Goal: Task Accomplishment & Management: Use online tool/utility

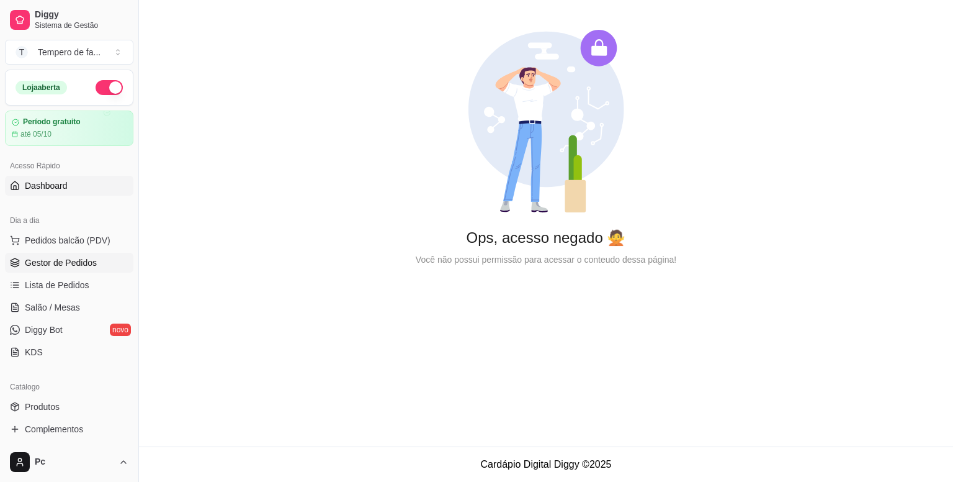
click at [44, 264] on span "Gestor de Pedidos" at bounding box center [61, 262] width 72 height 12
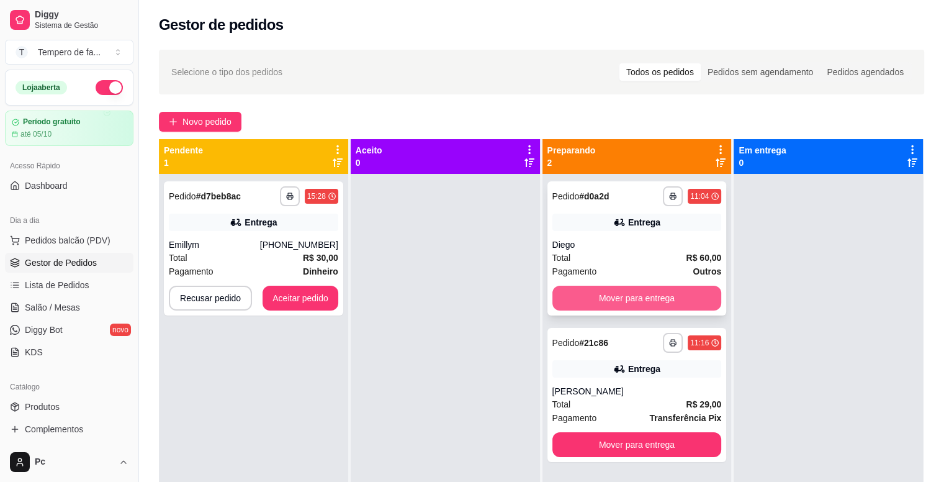
click at [622, 304] on button "Mover para entrega" at bounding box center [636, 298] width 169 height 25
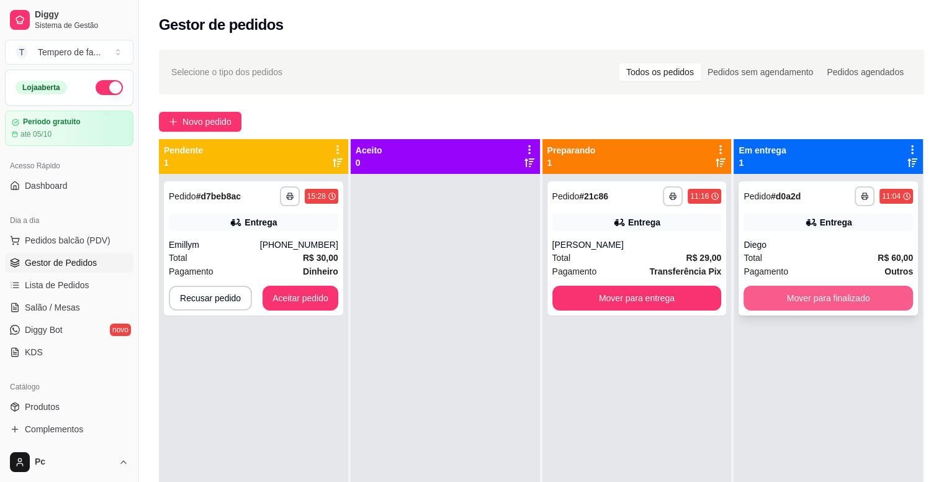
click at [760, 302] on button "Mover para finalizado" at bounding box center [828, 298] width 169 height 25
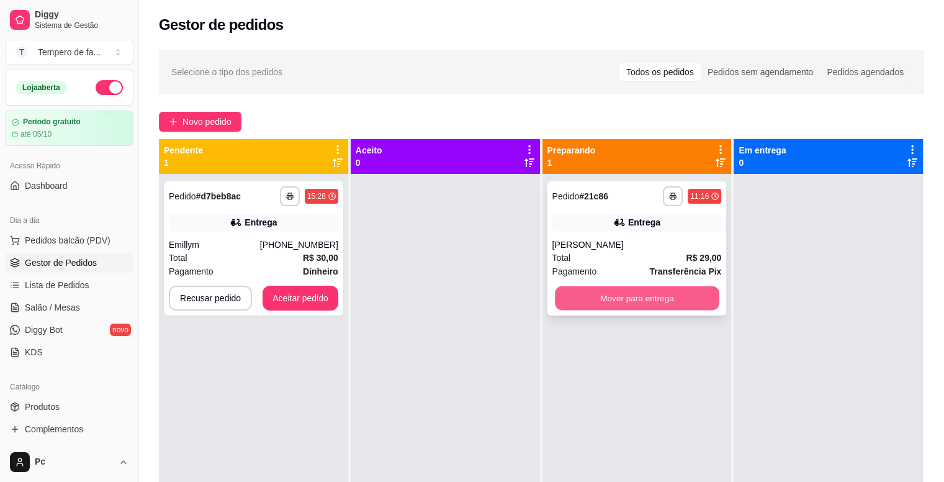
click at [645, 304] on button "Mover para entrega" at bounding box center [637, 298] width 164 height 24
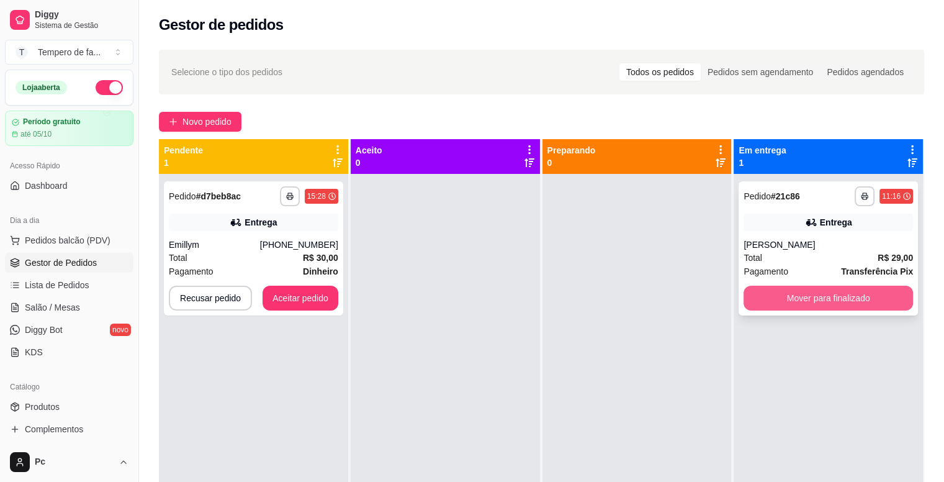
click at [772, 304] on button "Mover para finalizado" at bounding box center [828, 298] width 169 height 25
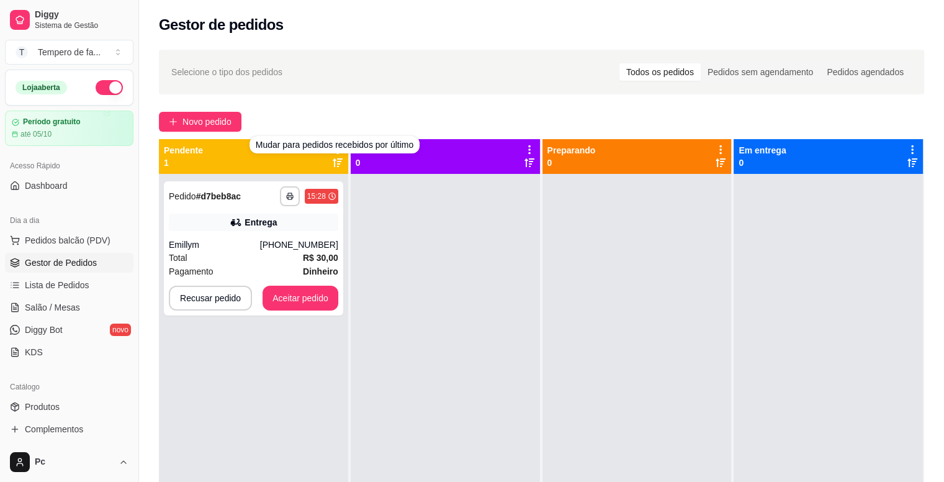
click at [339, 153] on div "Mudar para pedidos recebidos por último" at bounding box center [335, 144] width 170 height 17
click at [219, 302] on button "Recusar pedido" at bounding box center [210, 298] width 83 height 25
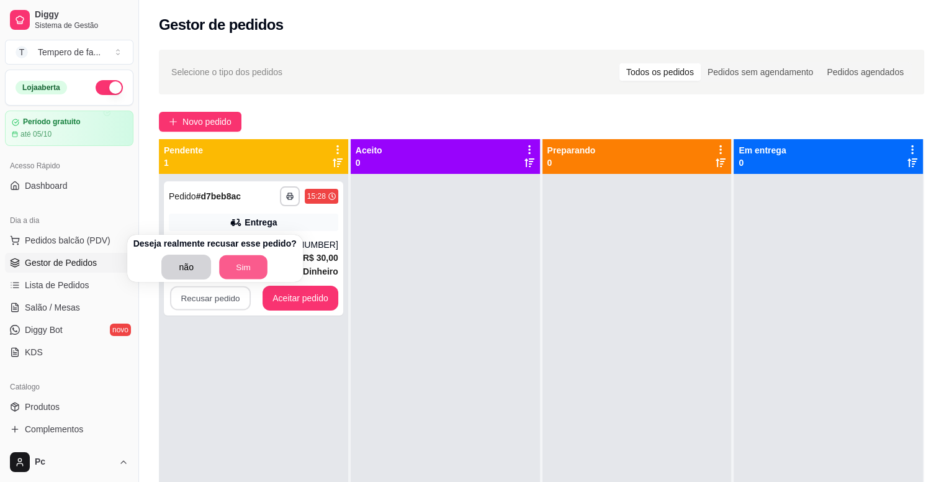
click at [253, 266] on button "Sim" at bounding box center [243, 267] width 48 height 24
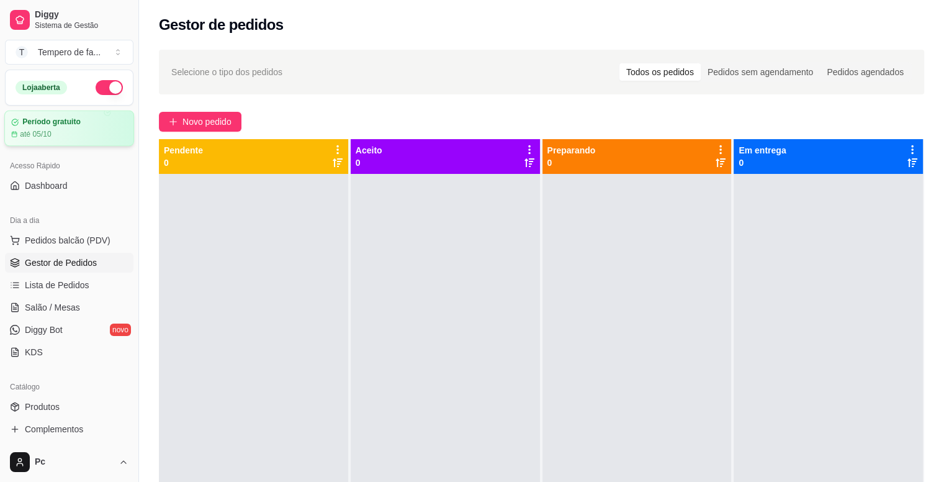
click at [46, 129] on article "até 05/10" at bounding box center [36, 134] width 32 height 10
click at [45, 189] on span "Dashboard" at bounding box center [46, 185] width 43 height 12
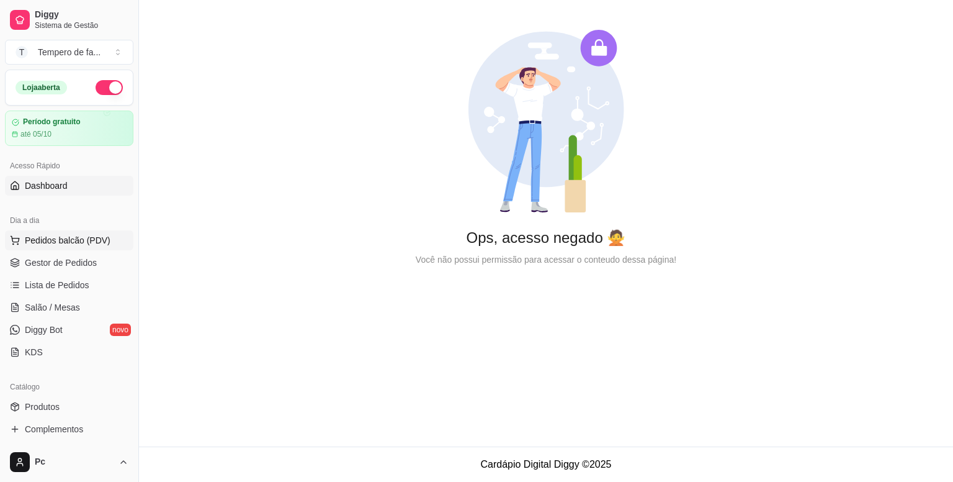
click at [46, 235] on span "Pedidos balcão (PDV)" at bounding box center [68, 240] width 86 height 12
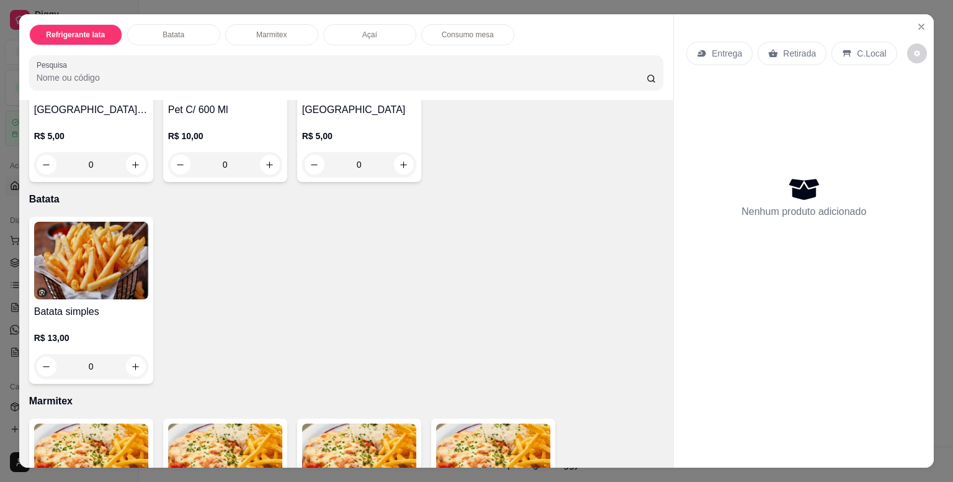
scroll to position [807, 0]
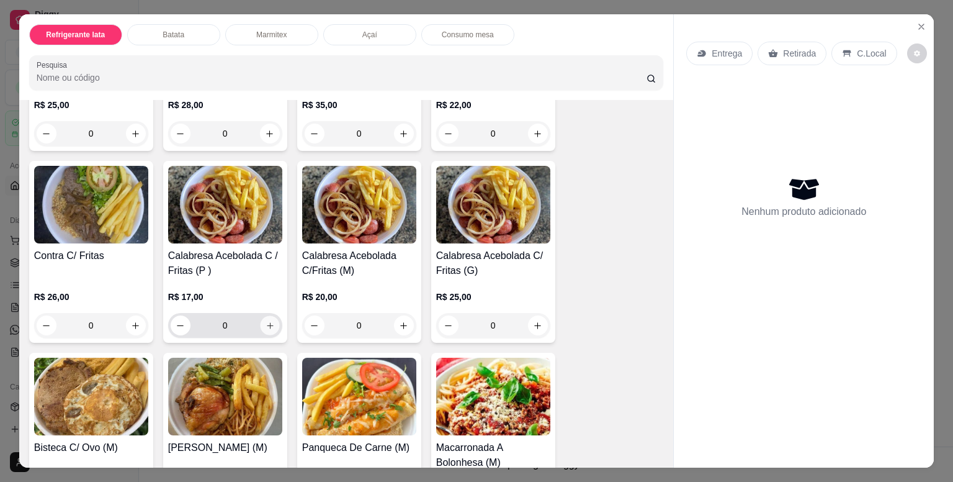
click at [271, 323] on button "increase-product-quantity" at bounding box center [269, 325] width 19 height 19
type input "1"
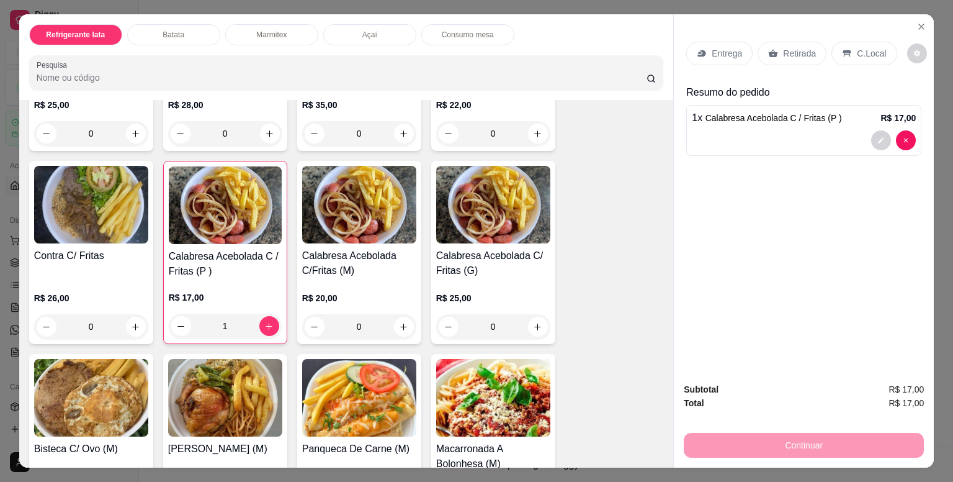
click at [721, 56] on div "Entrega" at bounding box center [720, 54] width 66 height 24
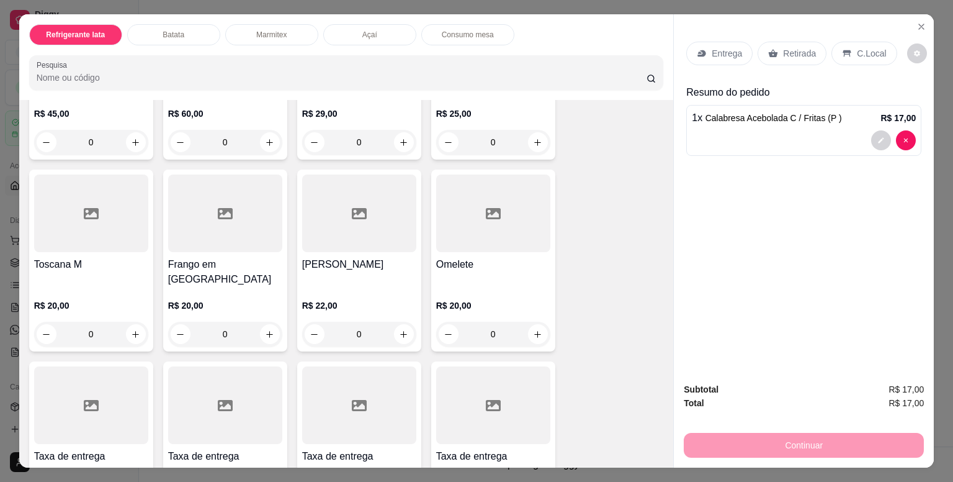
scroll to position [1800, 0]
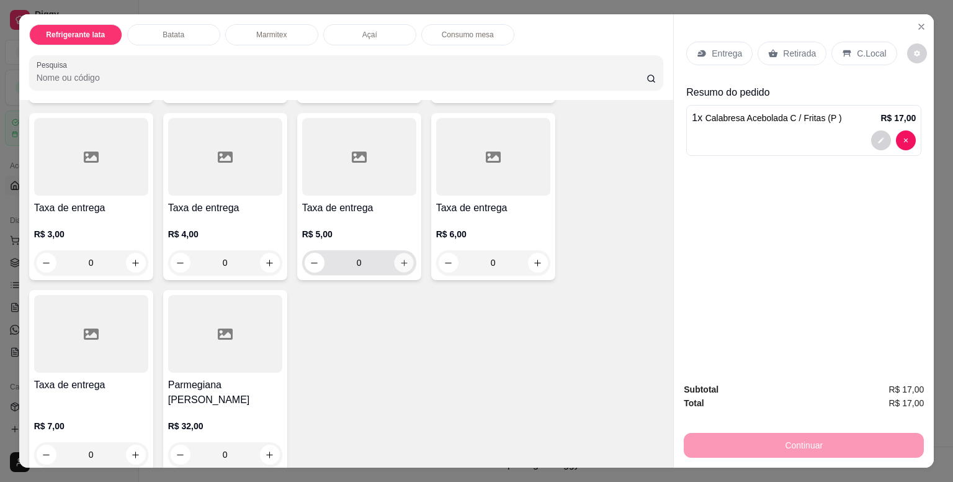
click at [399, 258] on icon "increase-product-quantity" at bounding box center [403, 262] width 9 height 9
type input "1"
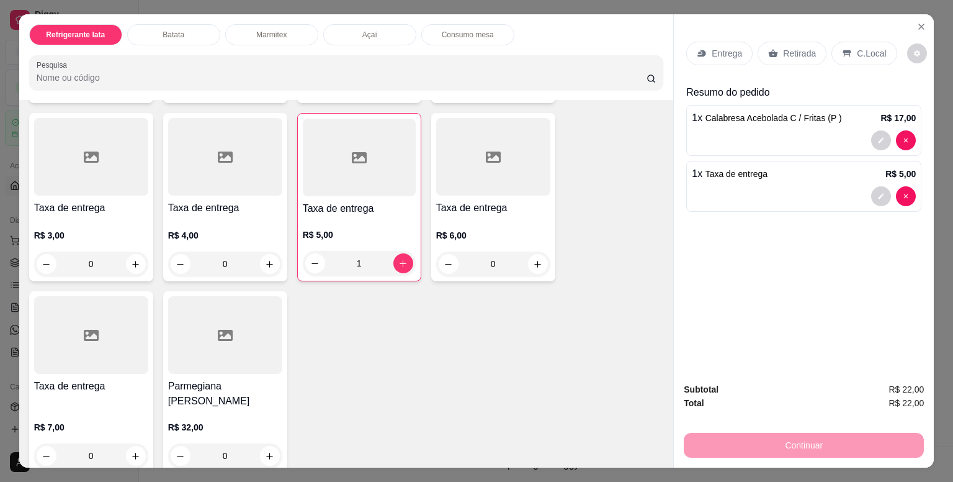
click at [720, 54] on p "Entrega" at bounding box center [727, 53] width 30 height 12
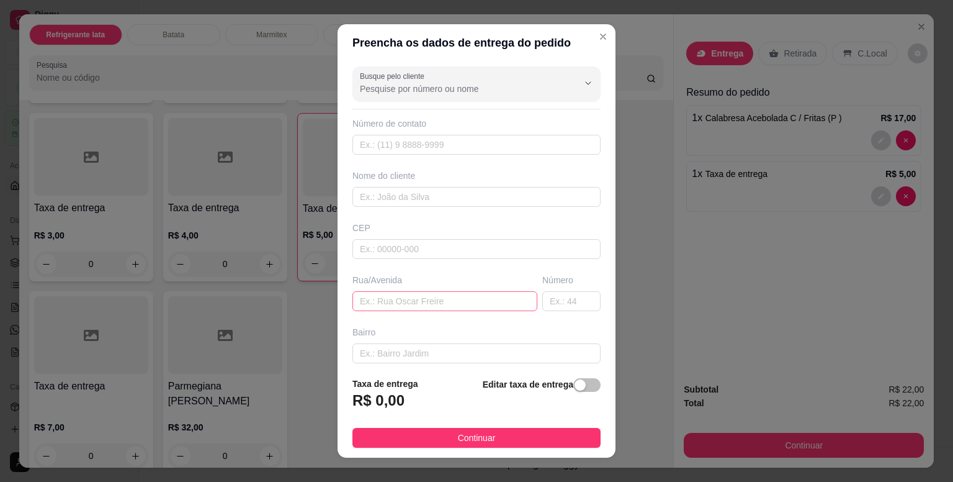
scroll to position [110, 0]
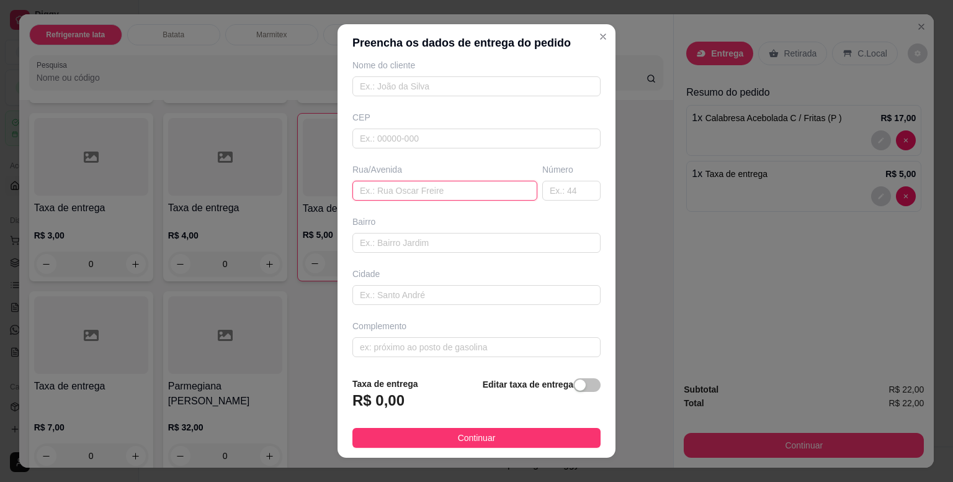
click at [394, 187] on input "text" at bounding box center [445, 191] width 185 height 20
type input "rua neusa"
click at [406, 140] on input "text" at bounding box center [477, 138] width 248 height 20
paste input "06657140"
type input "06657140"
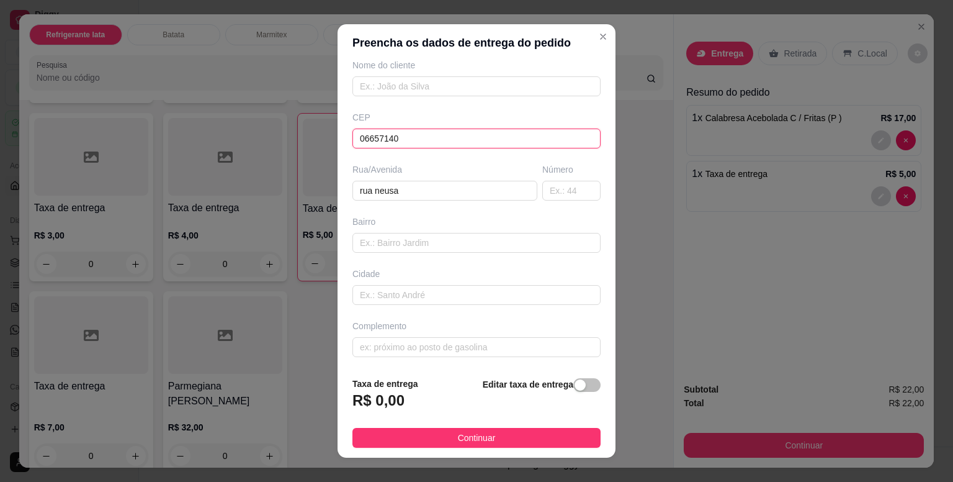
type input "Rua Neusa Domingos Nascimento Vasconcelos"
type input "Jardim Rosemary"
type input "Itapevi"
type input "06657140"
click at [543, 194] on input "text" at bounding box center [572, 191] width 58 height 20
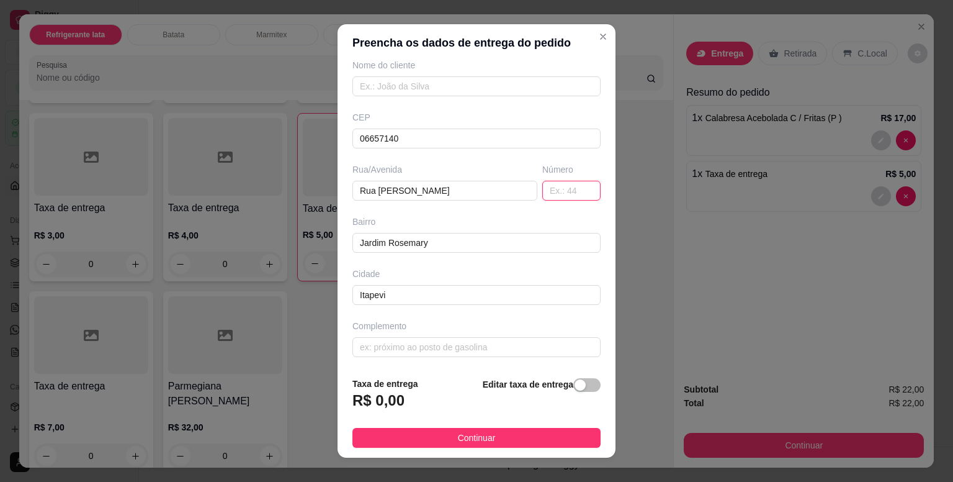
click at [543, 190] on input "text" at bounding box center [572, 191] width 58 height 20
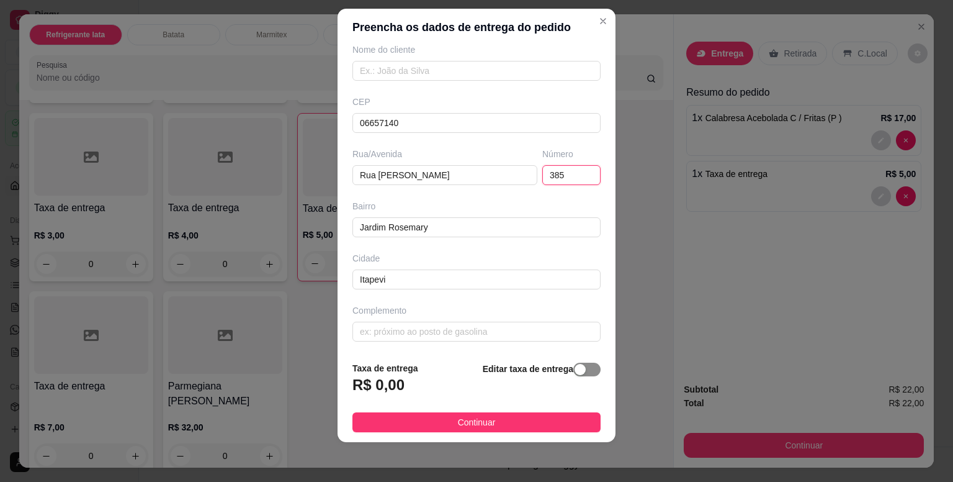
type input "385"
click at [574, 376] on button "button" at bounding box center [587, 370] width 27 height 14
click at [402, 385] on input "0,00" at bounding box center [419, 390] width 133 height 24
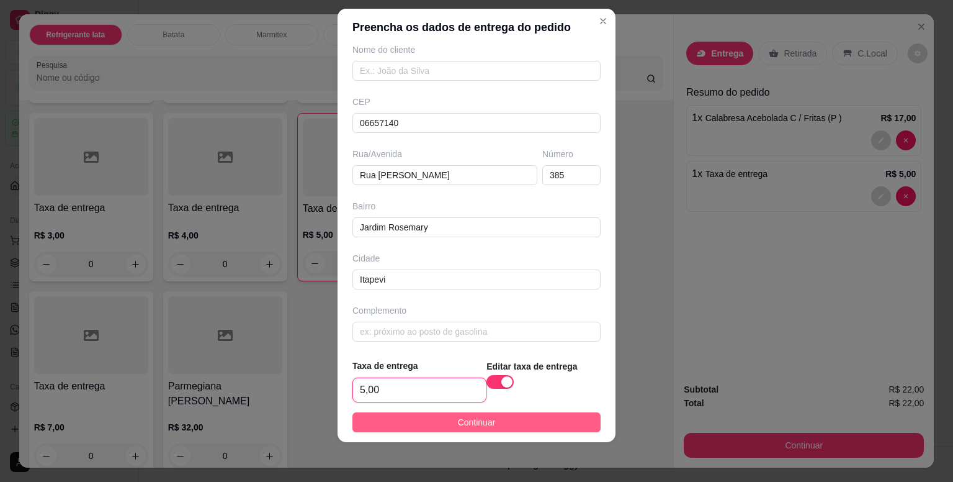
type input "5,00"
click at [480, 425] on span "Continuar" at bounding box center [477, 422] width 38 height 14
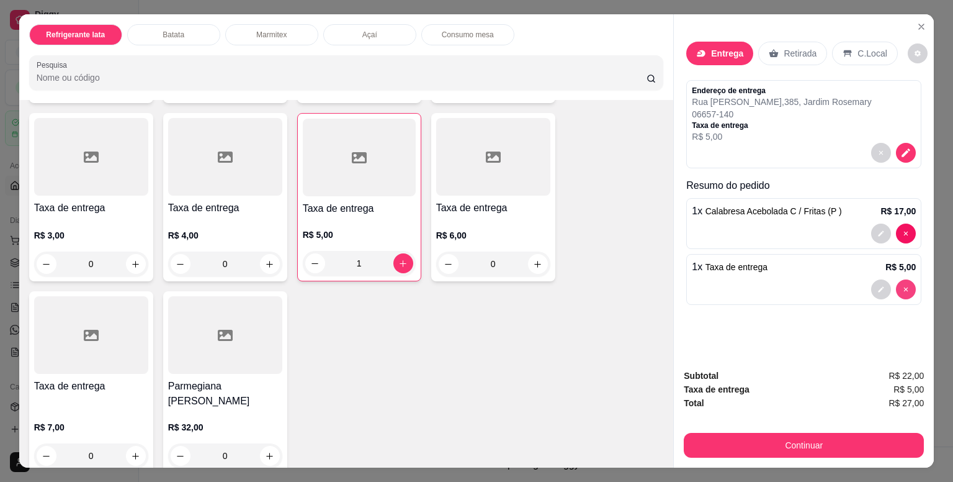
type input "0"
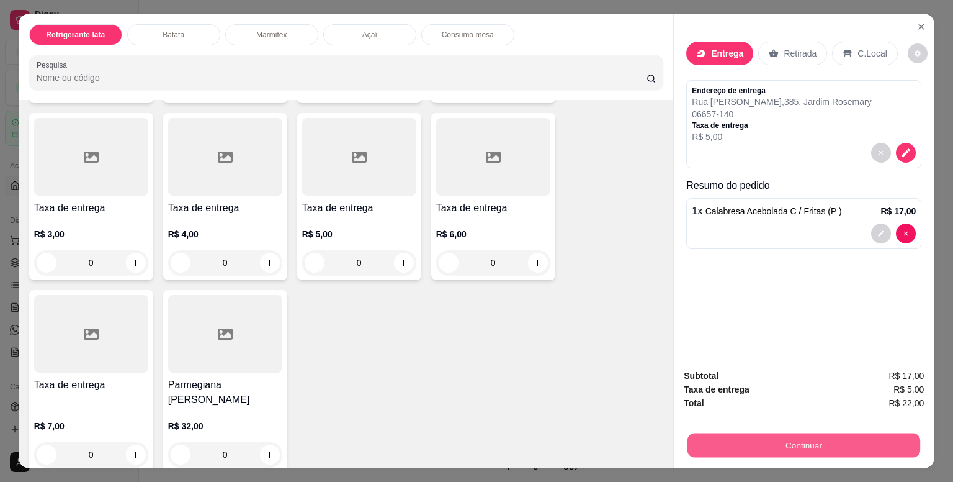
click at [813, 436] on button "Continuar" at bounding box center [804, 445] width 233 height 24
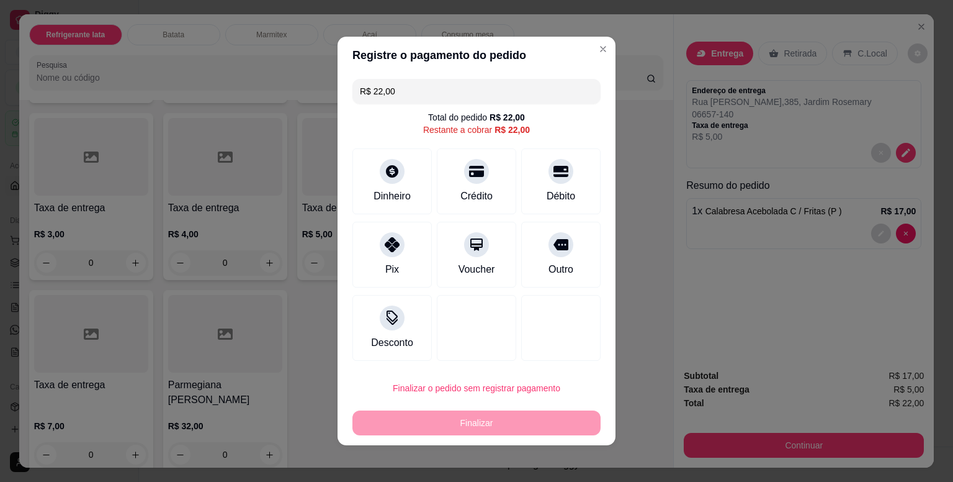
click at [489, 419] on div "Finalizar" at bounding box center [477, 422] width 248 height 25
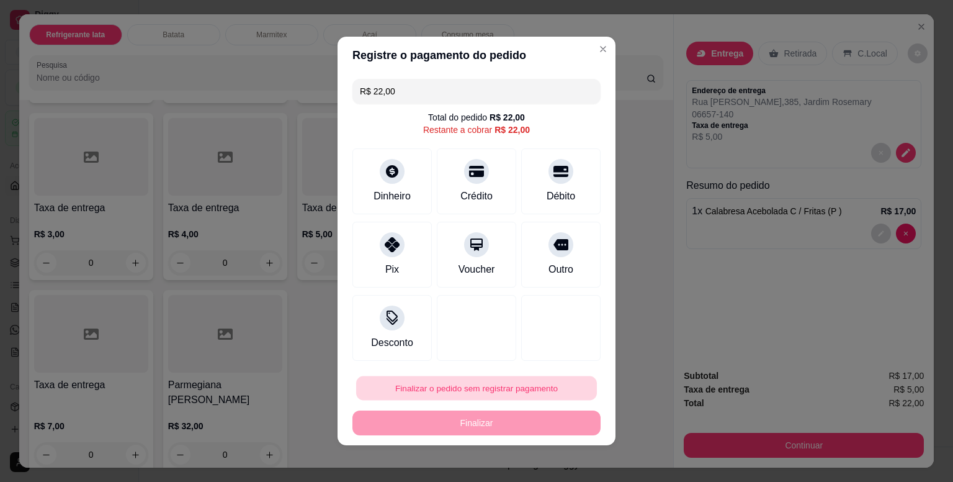
click at [483, 384] on button "Finalizar o pedido sem registrar pagamento" at bounding box center [476, 388] width 241 height 24
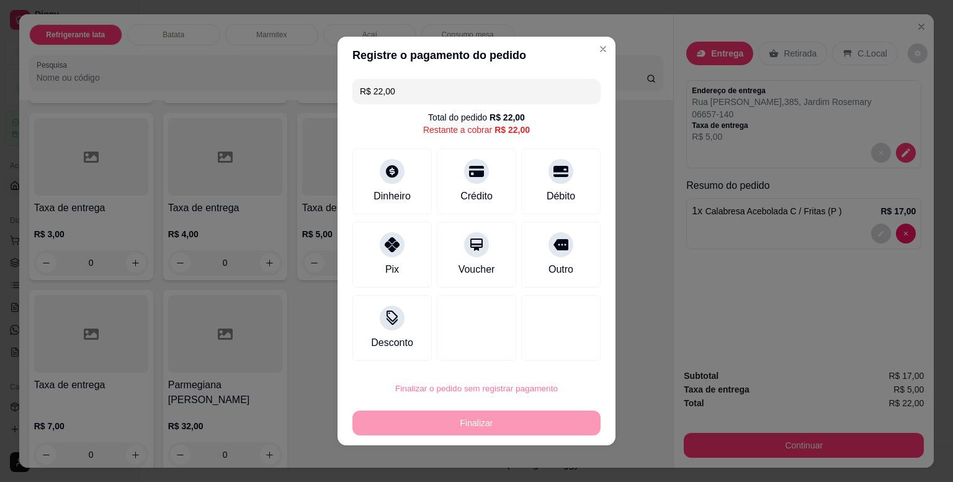
click at [546, 351] on button "Confirmar" at bounding box center [547, 352] width 44 height 19
type input "0"
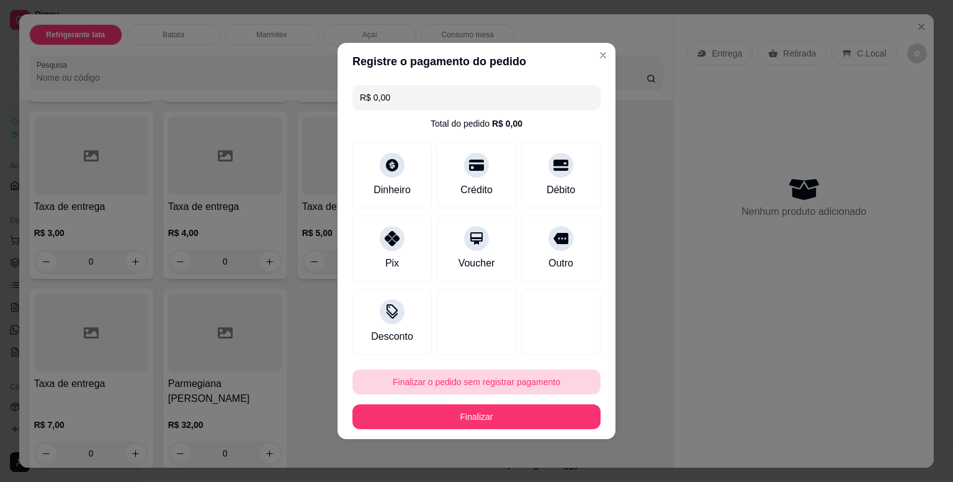
type input "R$ 0,00"
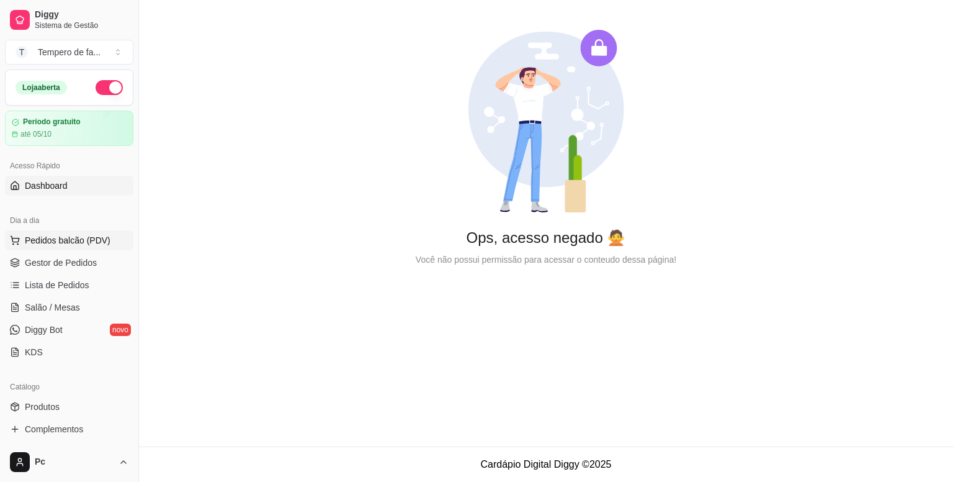
click at [78, 236] on span "Pedidos balcão (PDV)" at bounding box center [68, 240] width 86 height 12
click at [43, 235] on span "Pedidos balcão (PDV)" at bounding box center [68, 240] width 86 height 12
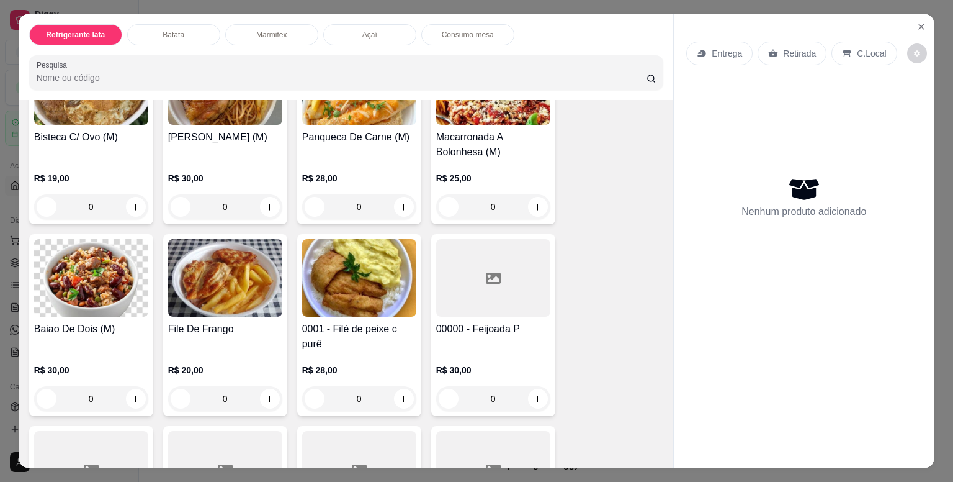
scroll to position [1304, 0]
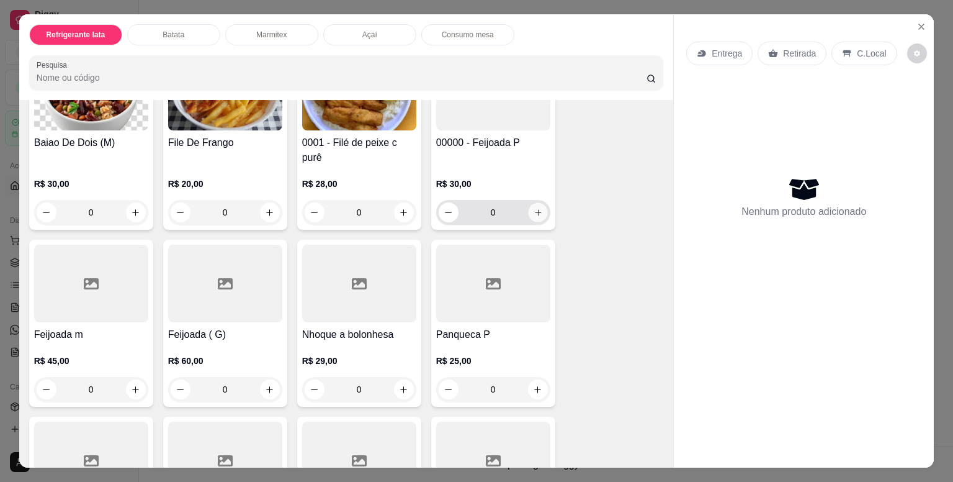
click at [533, 208] on icon "increase-product-quantity" at bounding box center [537, 212] width 9 height 9
type input "1"
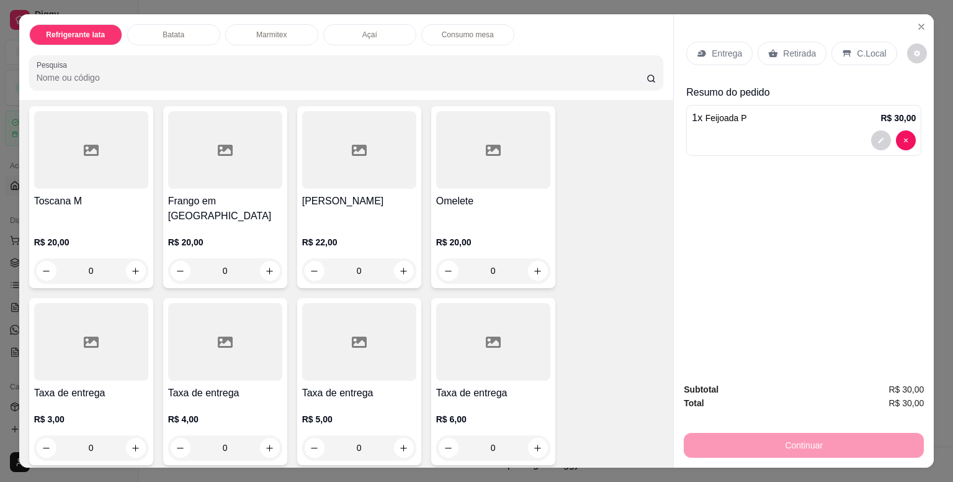
scroll to position [1676, 0]
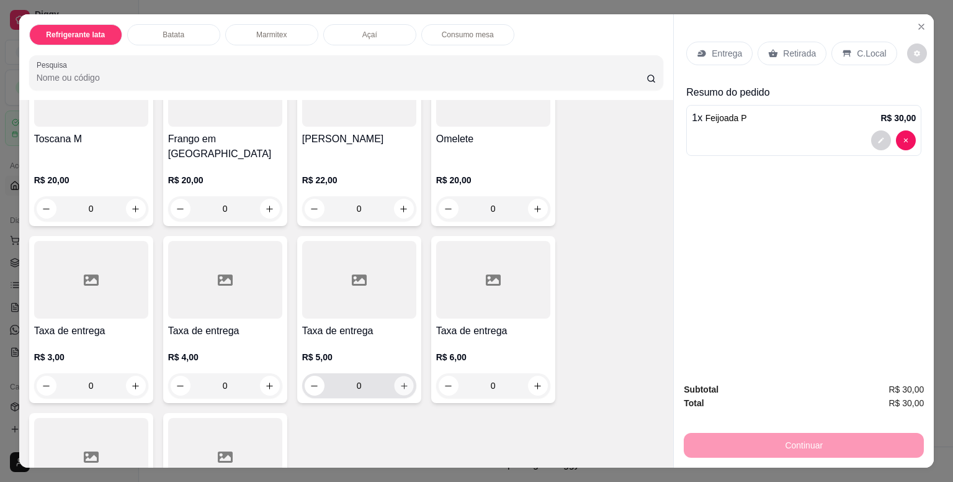
click at [401, 381] on icon "increase-product-quantity" at bounding box center [403, 385] width 9 height 9
type input "1"
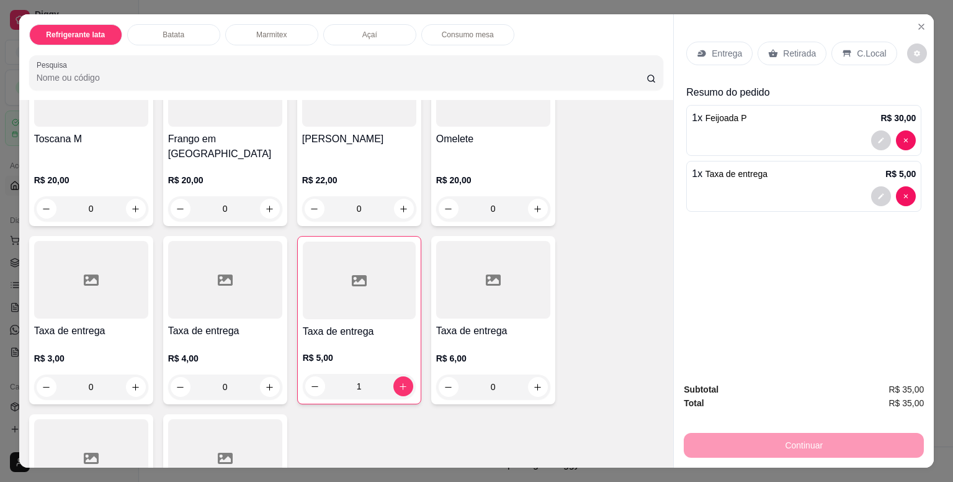
click at [722, 50] on p "Entrega" at bounding box center [727, 53] width 30 height 12
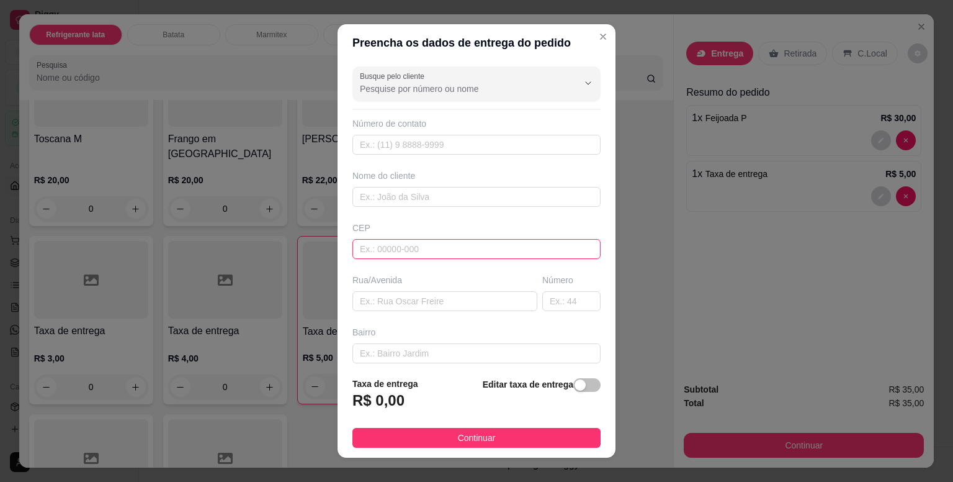
click at [385, 242] on input "text" at bounding box center [477, 249] width 248 height 20
type input "06663120"
type input "[GEOGRAPHIC_DATA][PERSON_NAME]"
type input "Jardim Maristela"
type input "Itapevi"
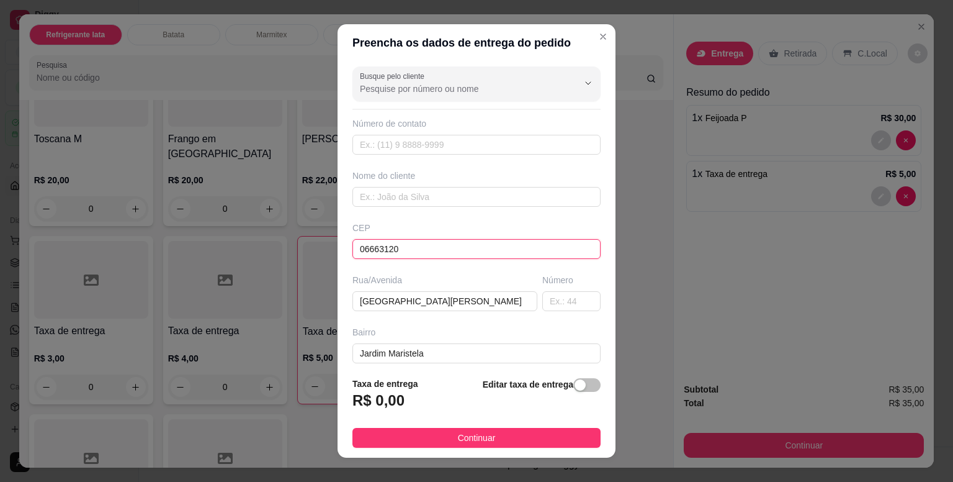
type input "06663120"
click at [544, 289] on div "Número" at bounding box center [571, 292] width 63 height 37
click at [548, 297] on input "text" at bounding box center [572, 301] width 58 height 20
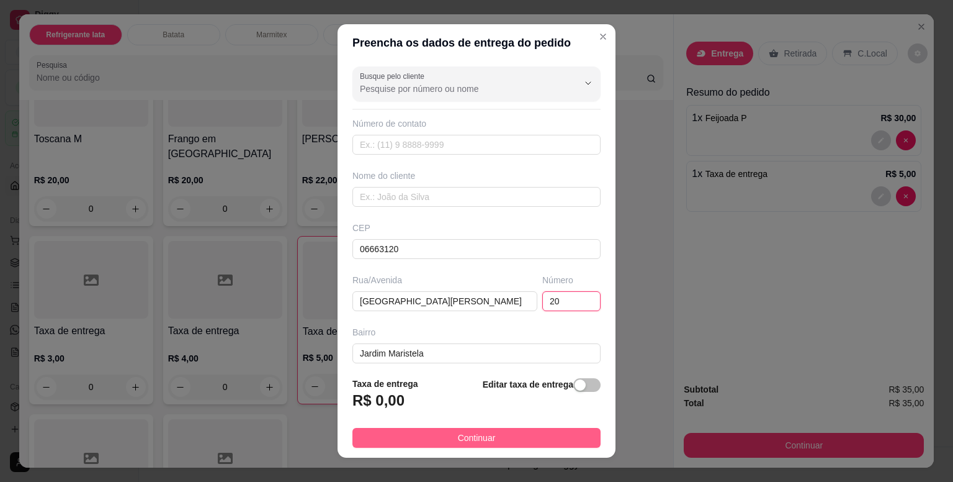
type input "20"
click at [535, 441] on button "Continuar" at bounding box center [477, 438] width 248 height 20
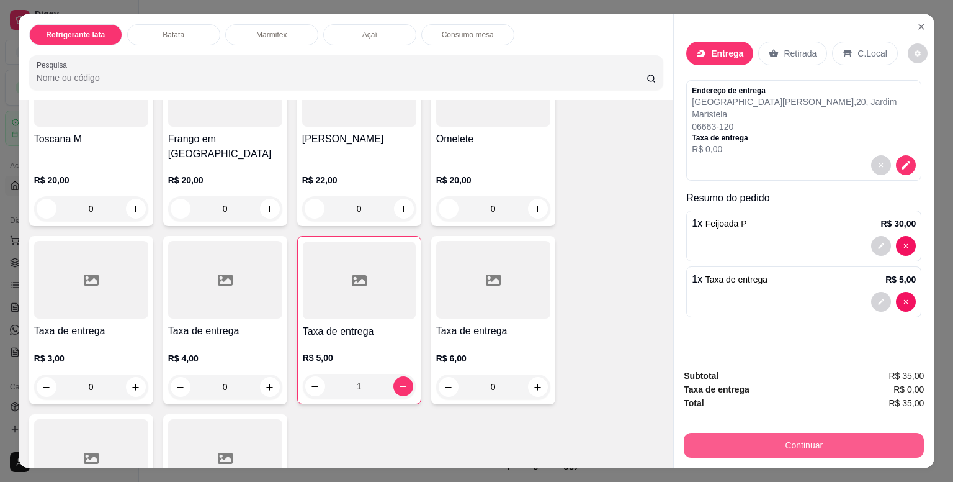
click at [821, 443] on button "Continuar" at bounding box center [804, 445] width 240 height 25
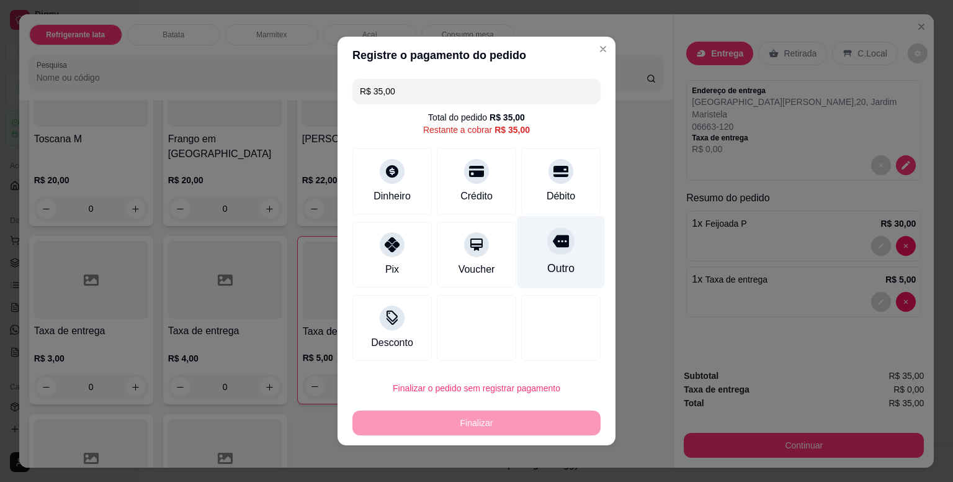
click at [553, 246] on icon at bounding box center [561, 241] width 16 height 12
type input "R$ 0,00"
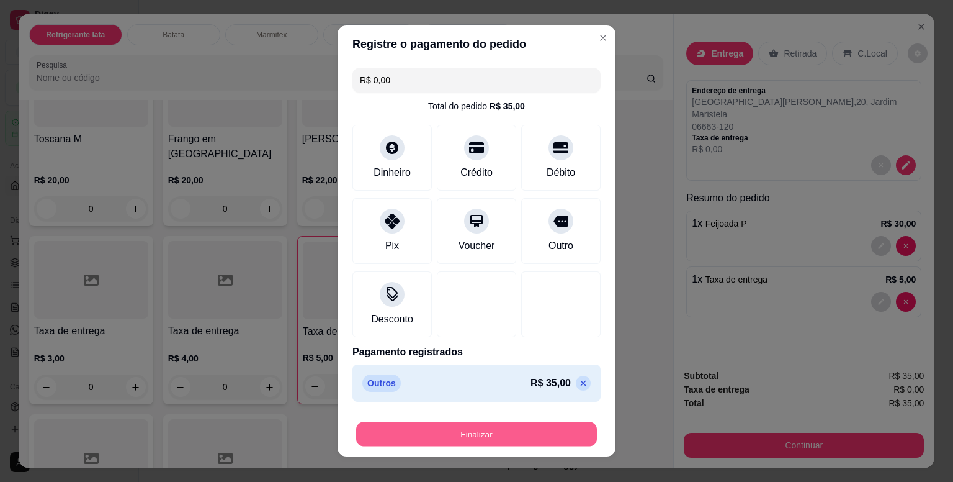
click at [546, 430] on button "Finalizar" at bounding box center [476, 434] width 241 height 24
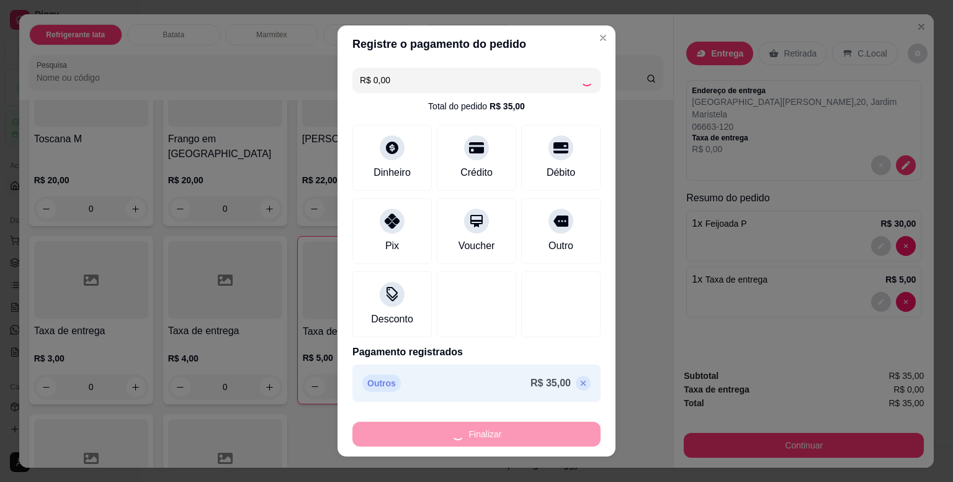
type input "0"
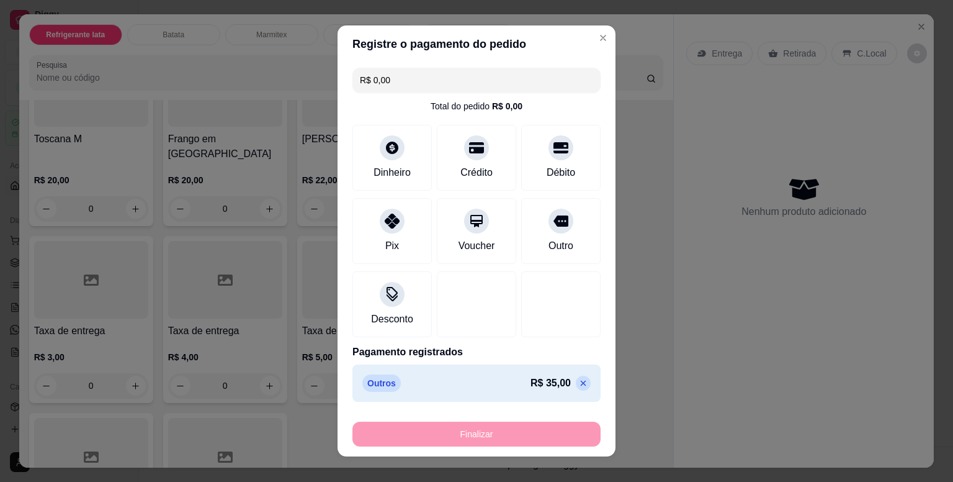
type input "-R$ 35,00"
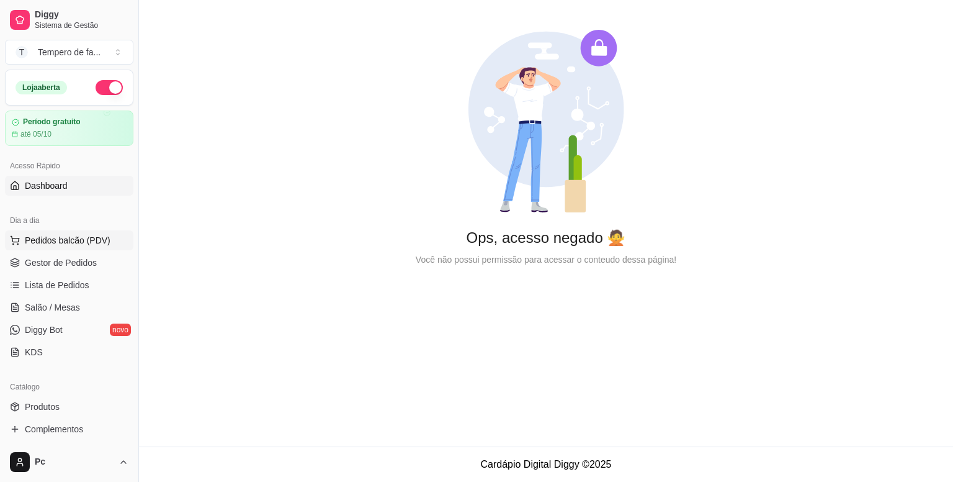
click at [42, 241] on span "Pedidos balcão (PDV)" at bounding box center [68, 240] width 86 height 12
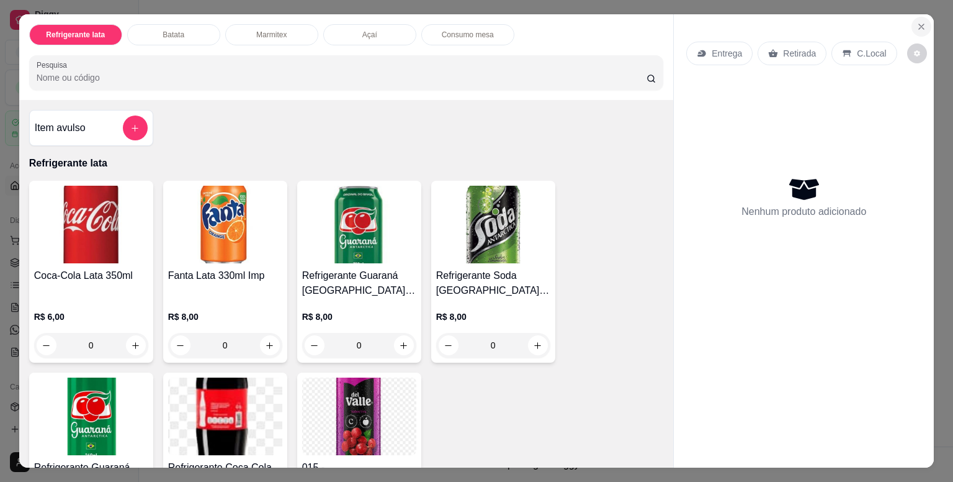
click at [921, 22] on icon "Close" at bounding box center [922, 27] width 10 height 10
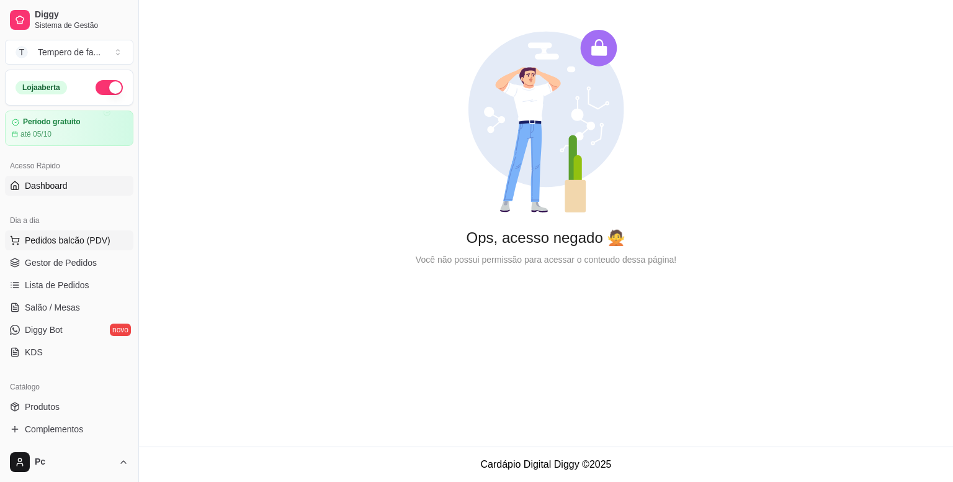
click at [38, 241] on span "Pedidos balcão (PDV)" at bounding box center [68, 240] width 86 height 12
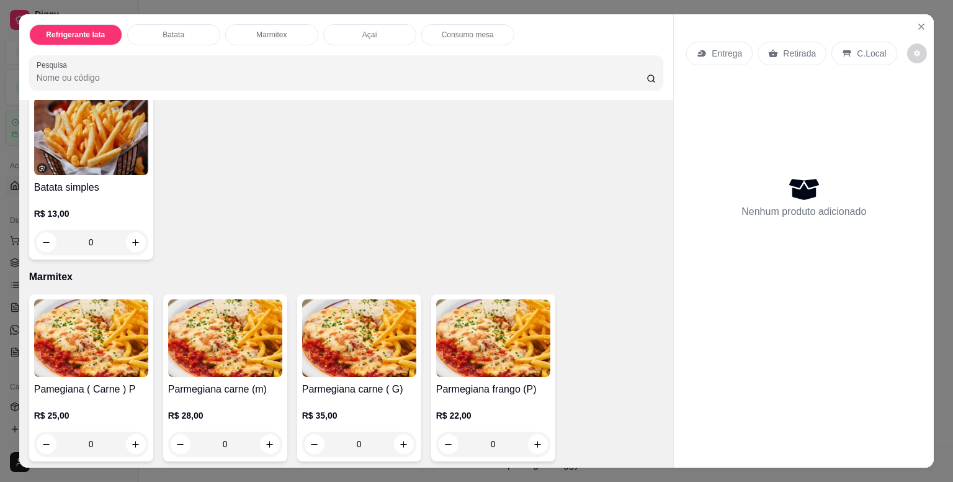
scroll to position [559, 0]
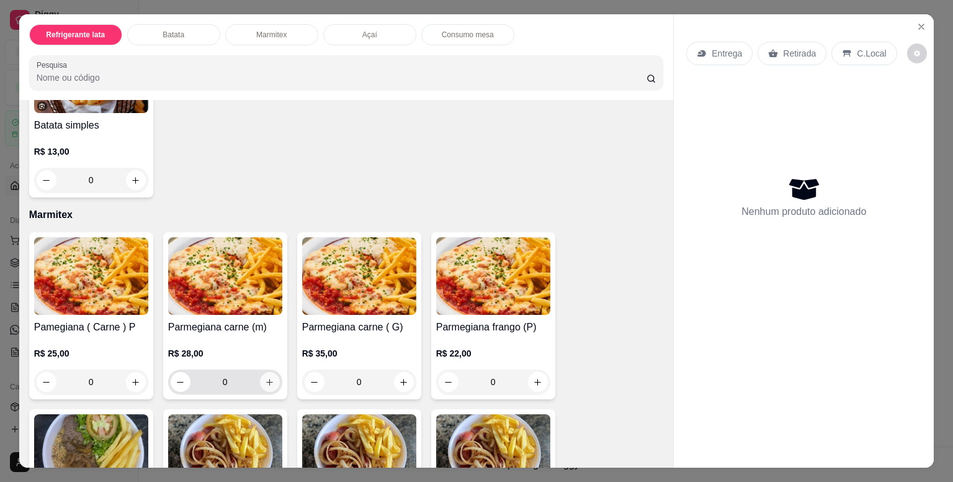
click at [265, 377] on icon "increase-product-quantity" at bounding box center [269, 381] width 9 height 9
type input "1"
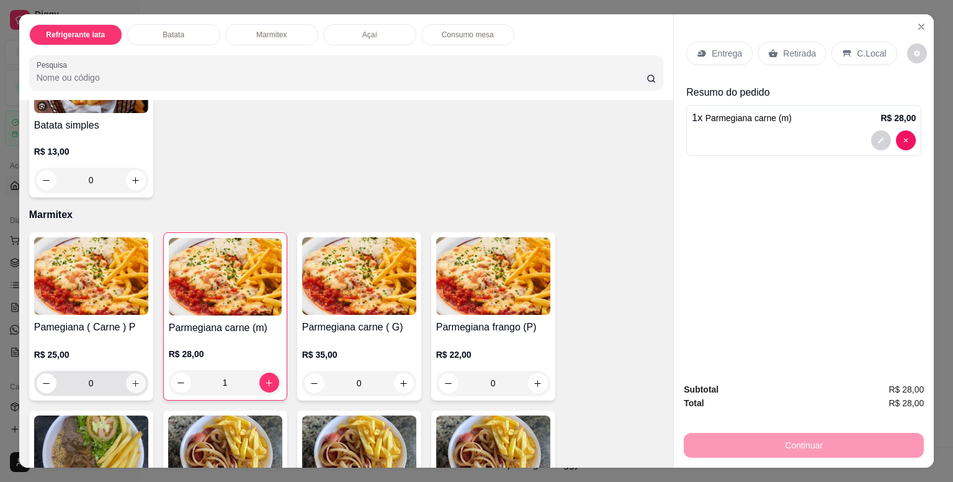
click at [131, 379] on icon "increase-product-quantity" at bounding box center [135, 383] width 9 height 9
type input "1"
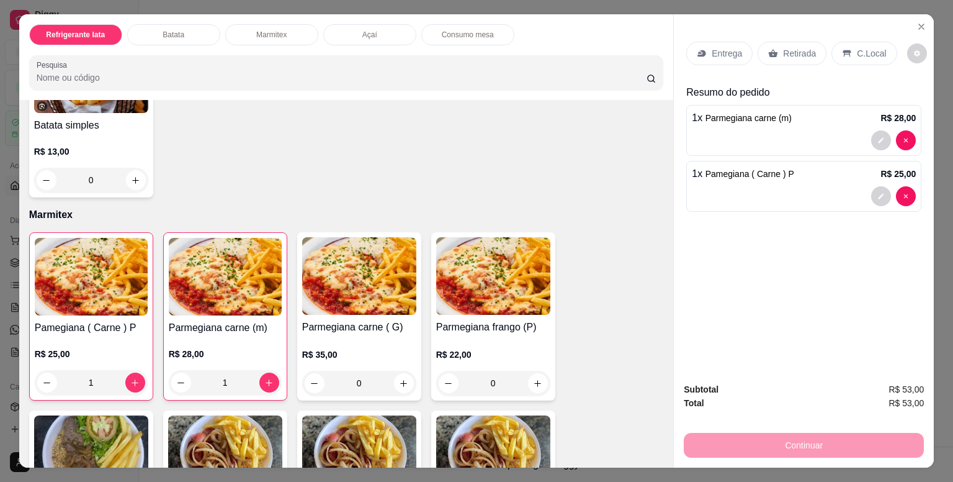
scroll to position [621, 0]
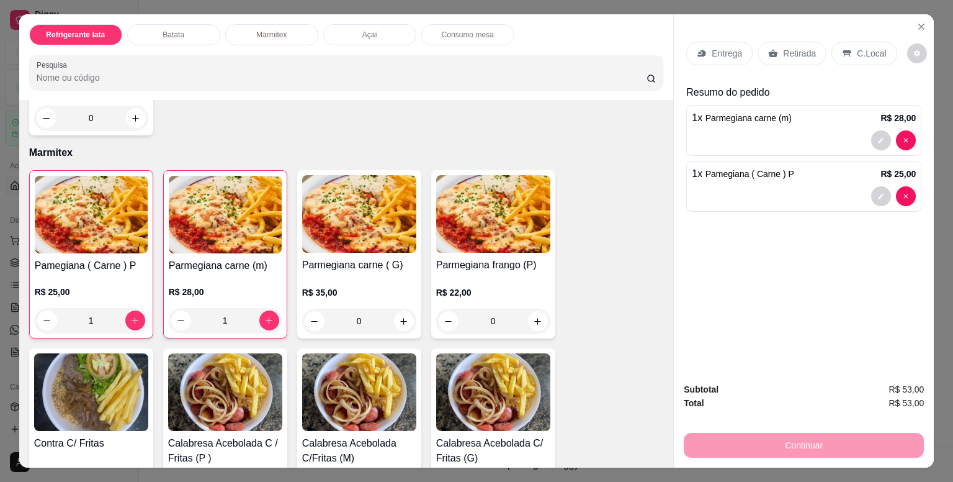
click at [720, 51] on p "Entrega" at bounding box center [727, 53] width 30 height 12
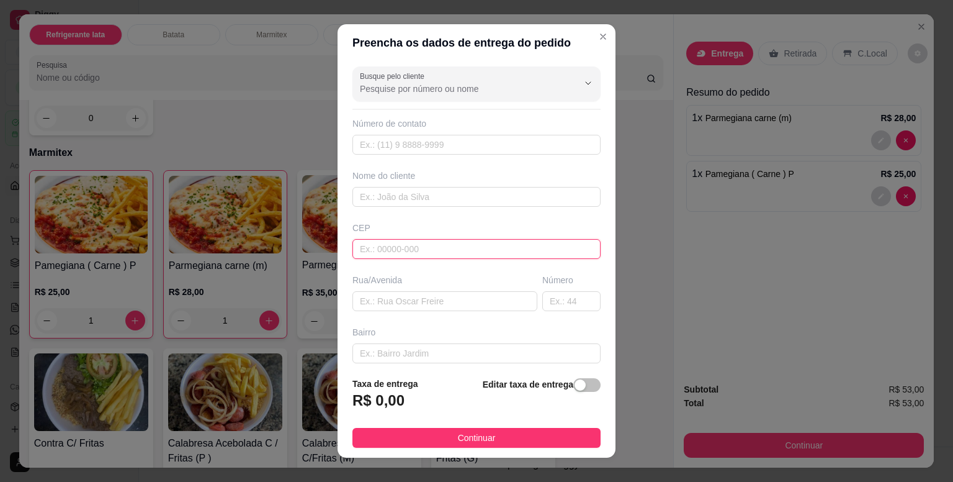
click at [410, 247] on input "text" at bounding box center [477, 249] width 248 height 20
click at [393, 196] on input "text" at bounding box center [477, 197] width 248 height 20
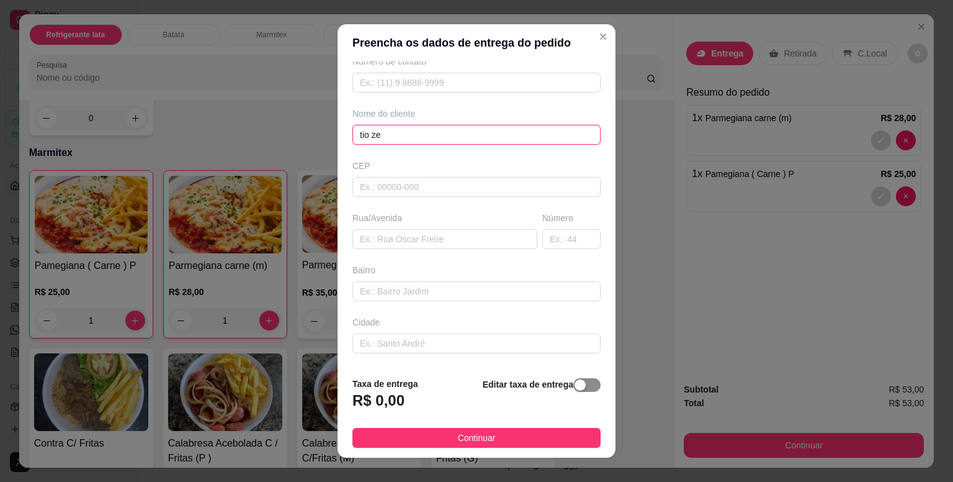
type input "tio ze"
click at [575, 383] on div "button" at bounding box center [580, 384] width 11 height 11
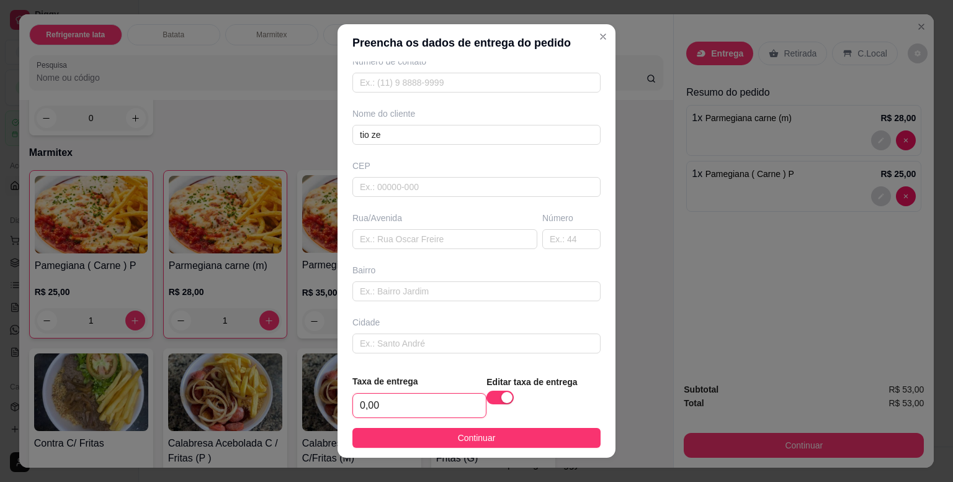
click at [395, 410] on input "0,00" at bounding box center [419, 406] width 133 height 24
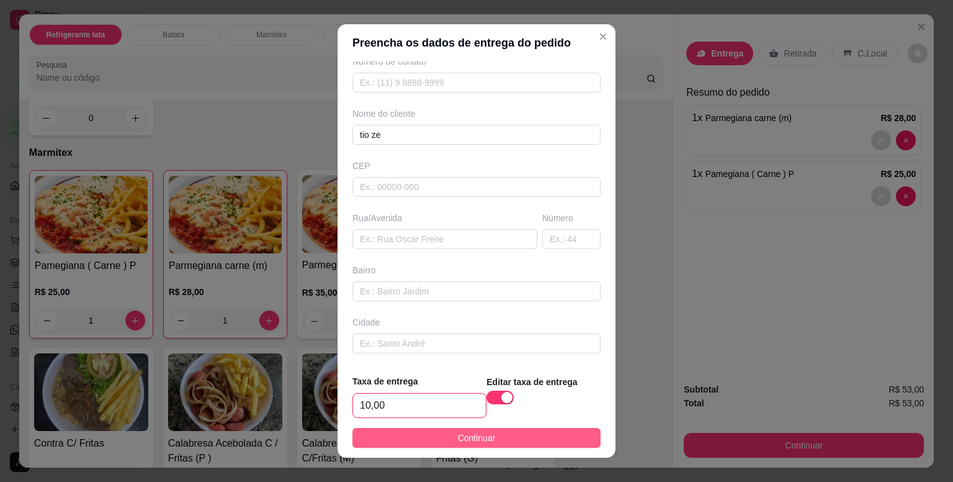
type input "10,00"
click at [556, 433] on button "Continuar" at bounding box center [477, 438] width 248 height 20
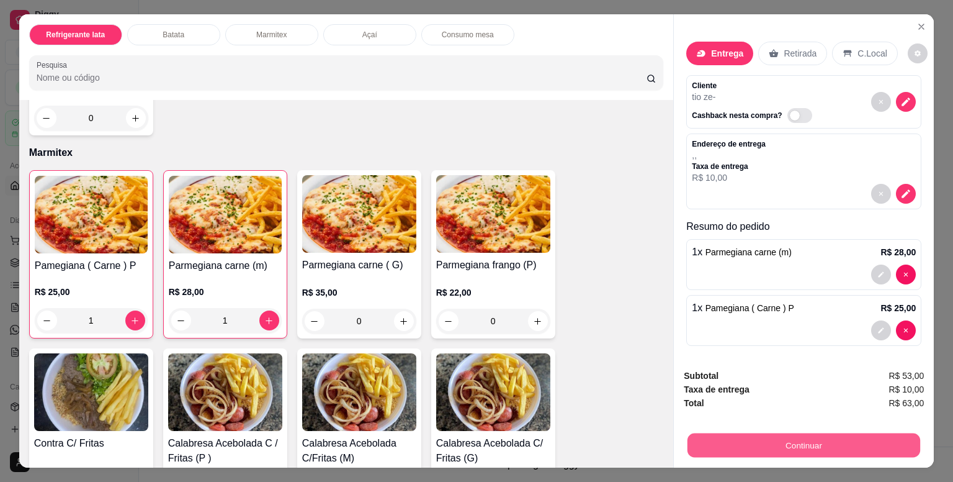
click at [760, 438] on button "Continuar" at bounding box center [804, 445] width 233 height 24
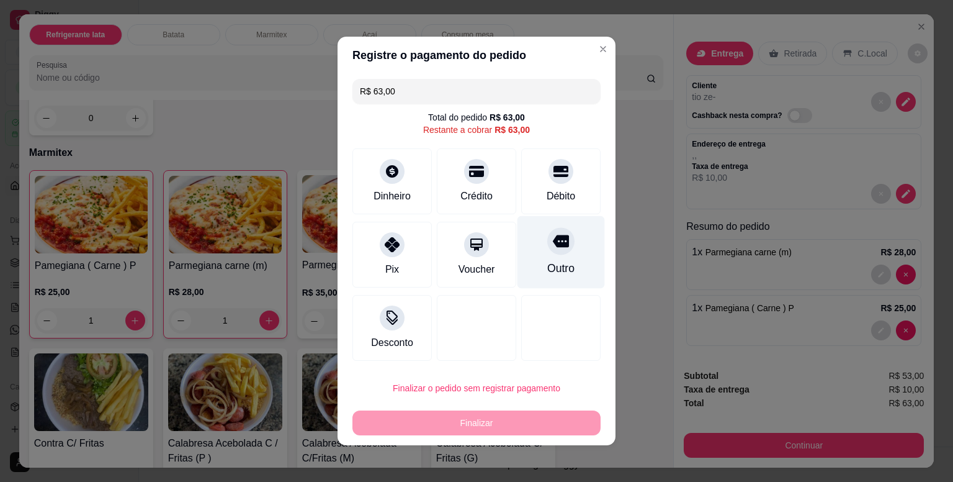
click at [561, 251] on div "Outro" at bounding box center [562, 252] width 88 height 73
type input "R$ 0,00"
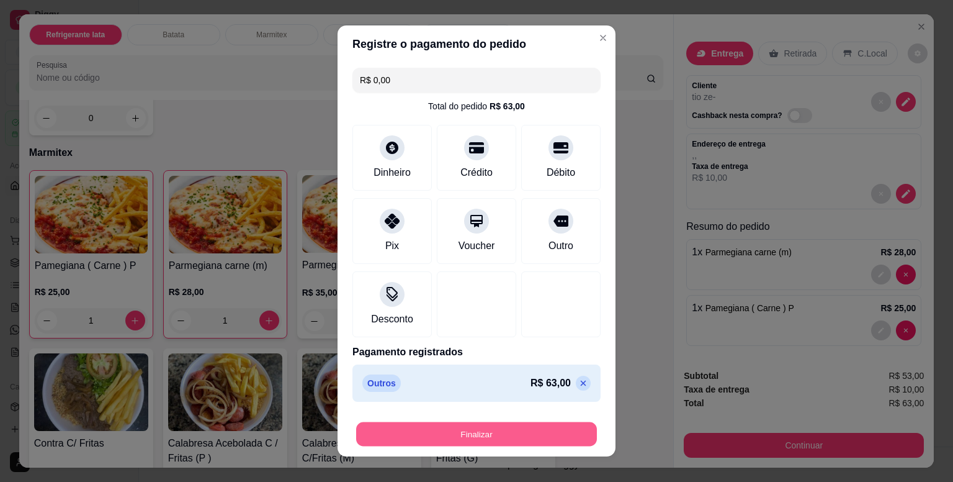
click at [505, 438] on button "Finalizar" at bounding box center [476, 434] width 241 height 24
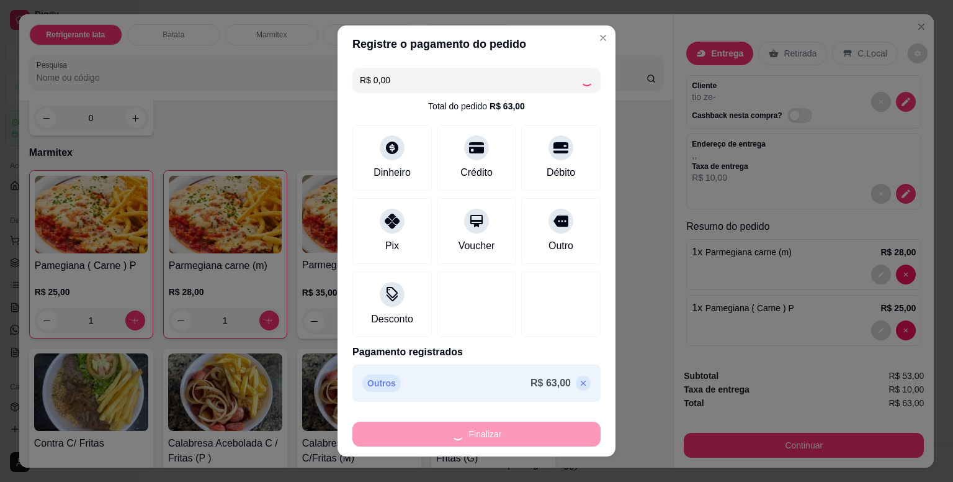
type input "0"
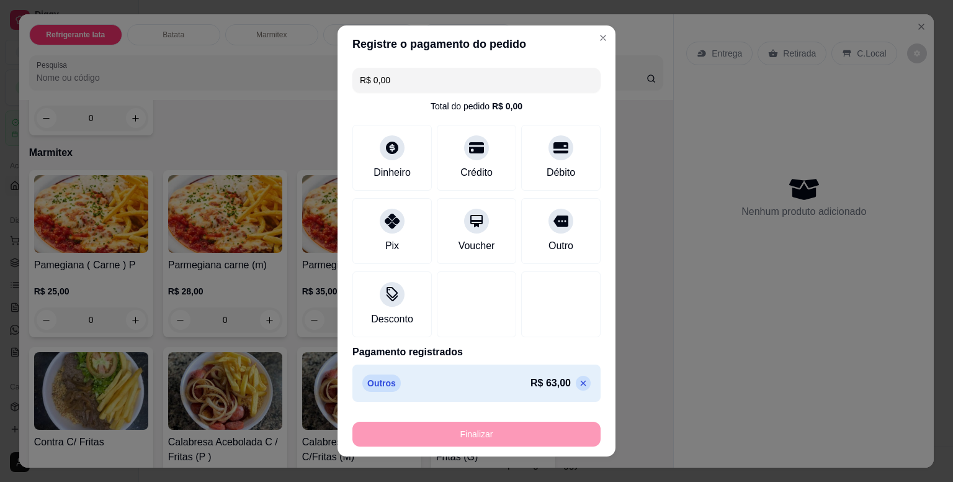
type input "-R$ 63,00"
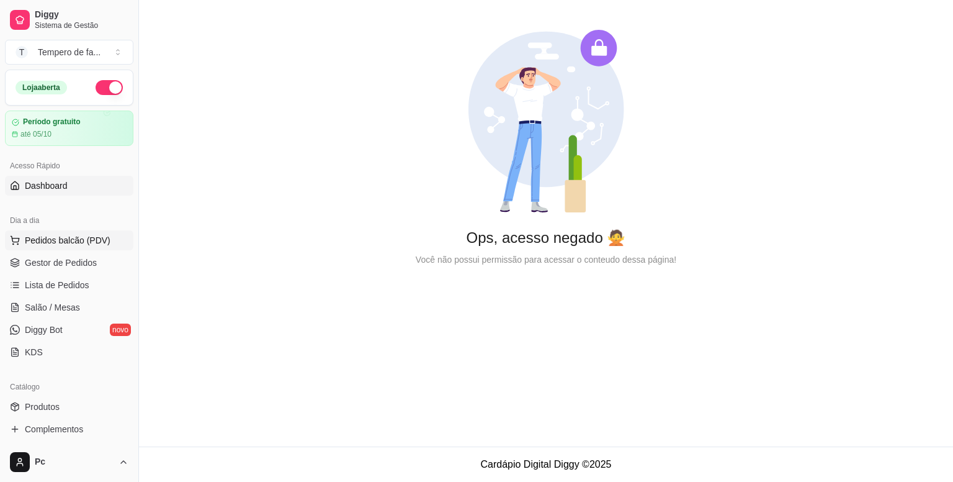
click at [53, 239] on span "Pedidos balcão (PDV)" at bounding box center [68, 240] width 86 height 12
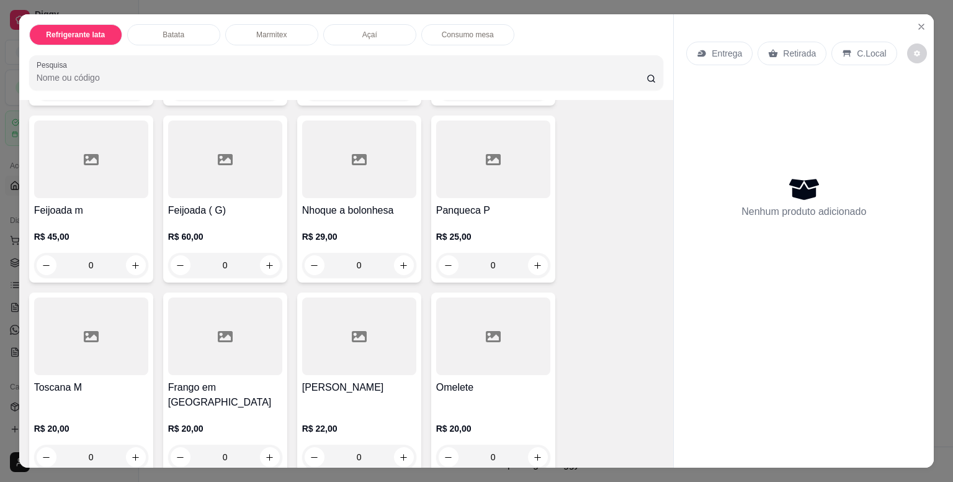
scroll to position [1490, 0]
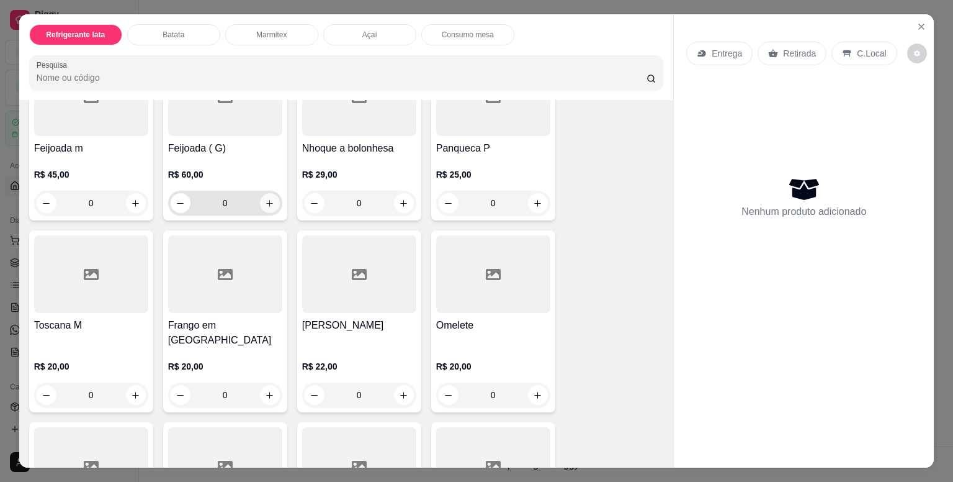
click at [269, 201] on icon "increase-product-quantity" at bounding box center [269, 203] width 9 height 9
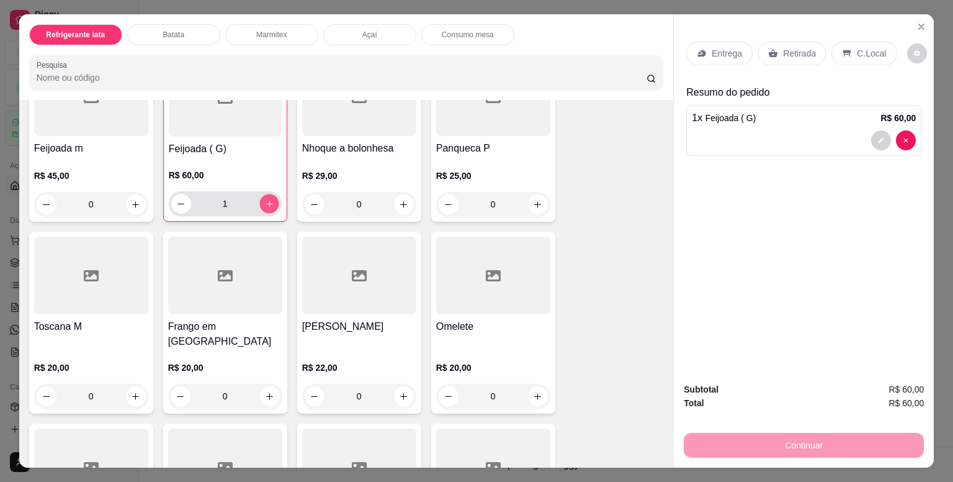
click at [269, 201] on button "increase-product-quantity" at bounding box center [268, 203] width 19 height 19
type input "2"
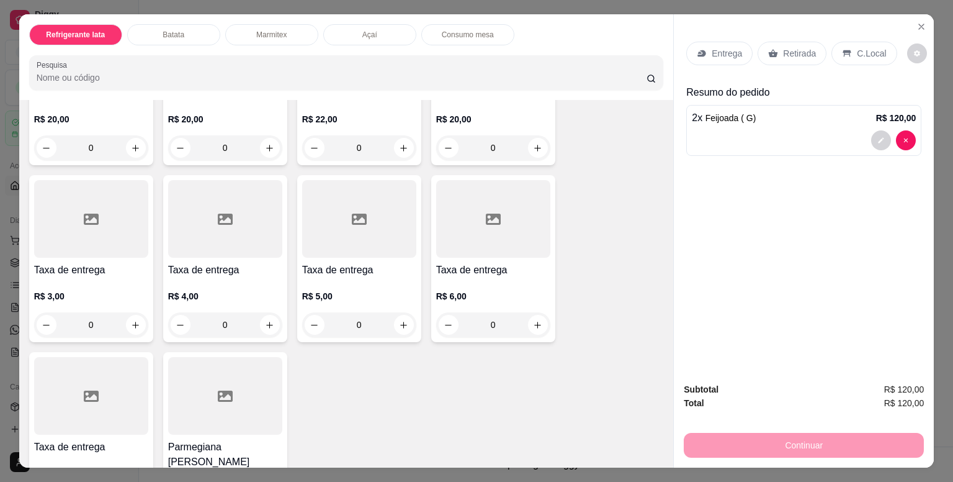
scroll to position [1862, 0]
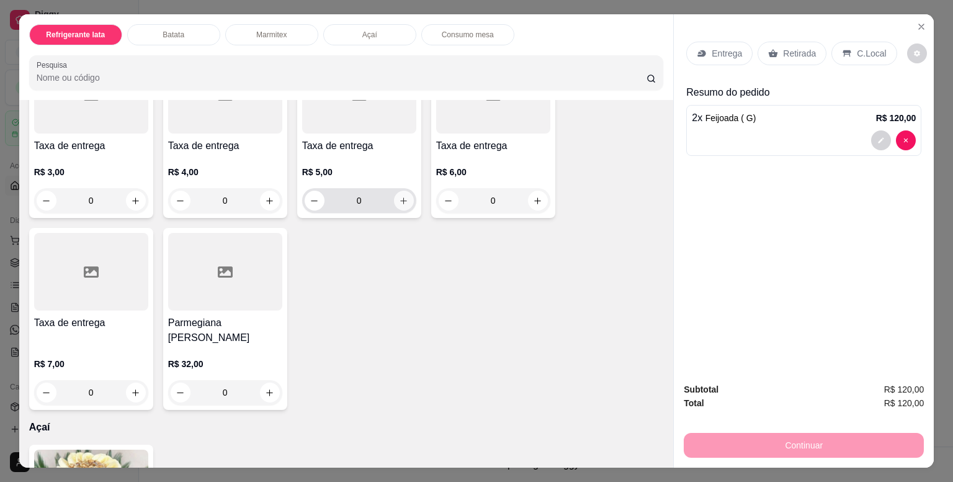
click at [400, 191] on button "increase-product-quantity" at bounding box center [404, 201] width 20 height 20
type input "1"
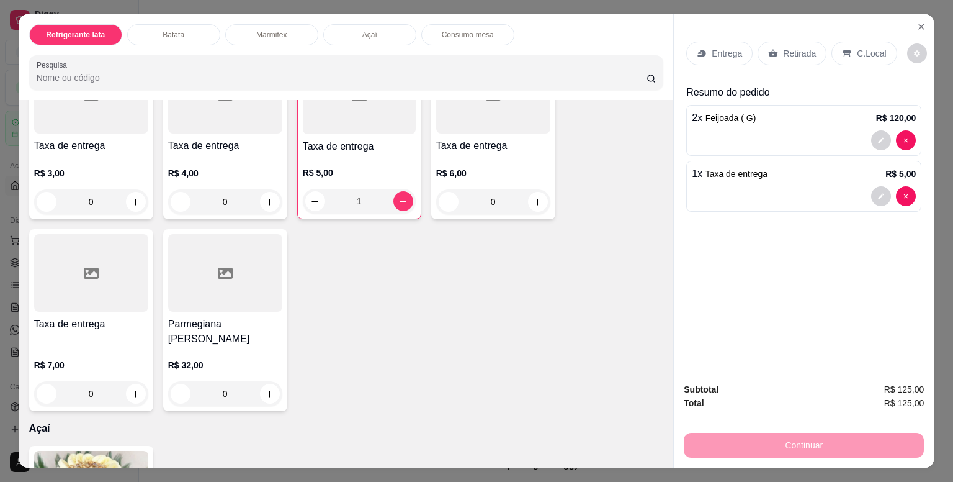
click at [783, 48] on p "Retirada" at bounding box center [799, 53] width 33 height 12
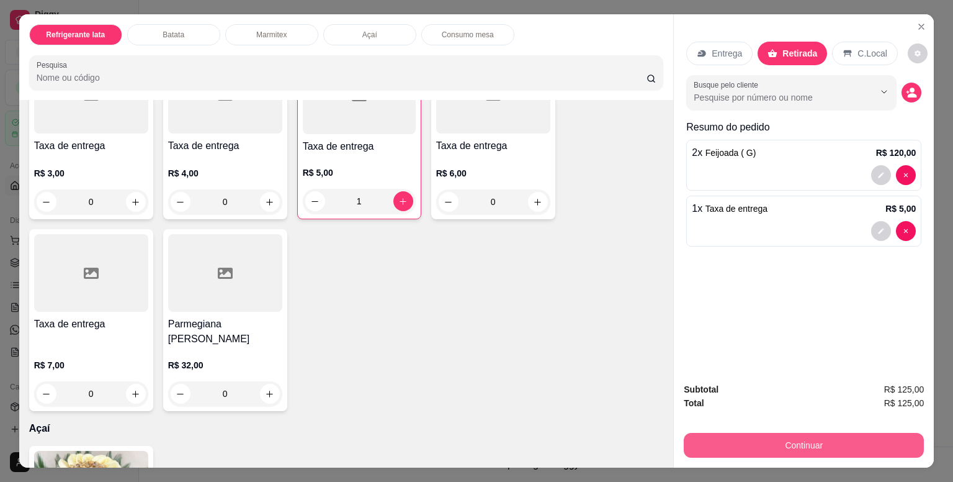
click at [808, 443] on button "Continuar" at bounding box center [804, 445] width 240 height 25
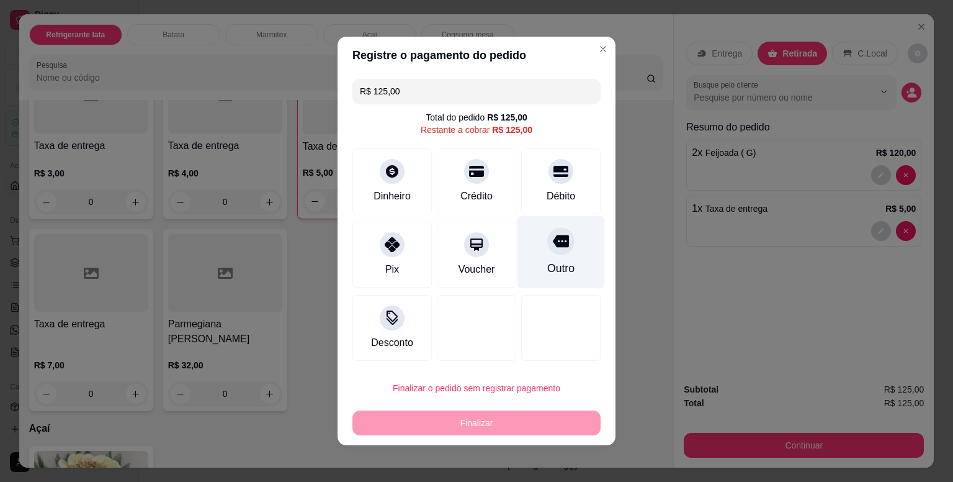
click at [544, 259] on div "Outro" at bounding box center [562, 252] width 88 height 73
type input "R$ 0,00"
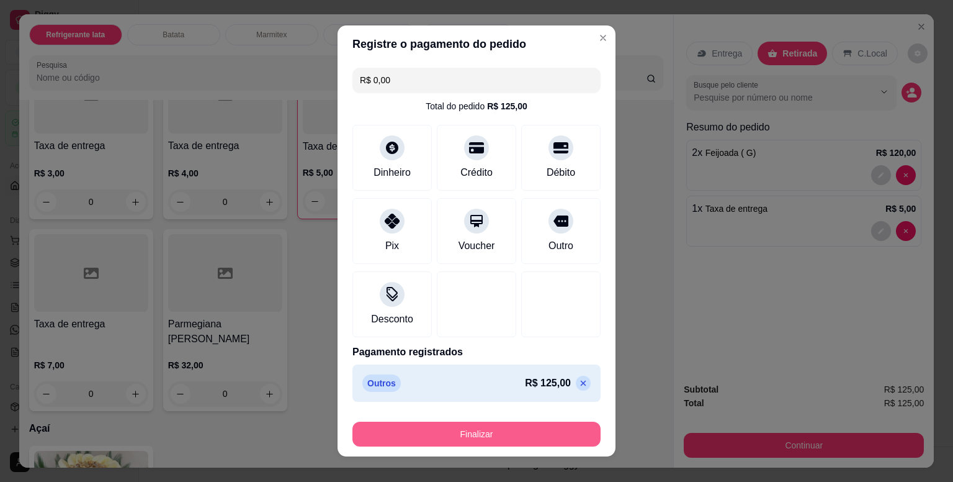
click at [543, 440] on button "Finalizar" at bounding box center [477, 433] width 248 height 25
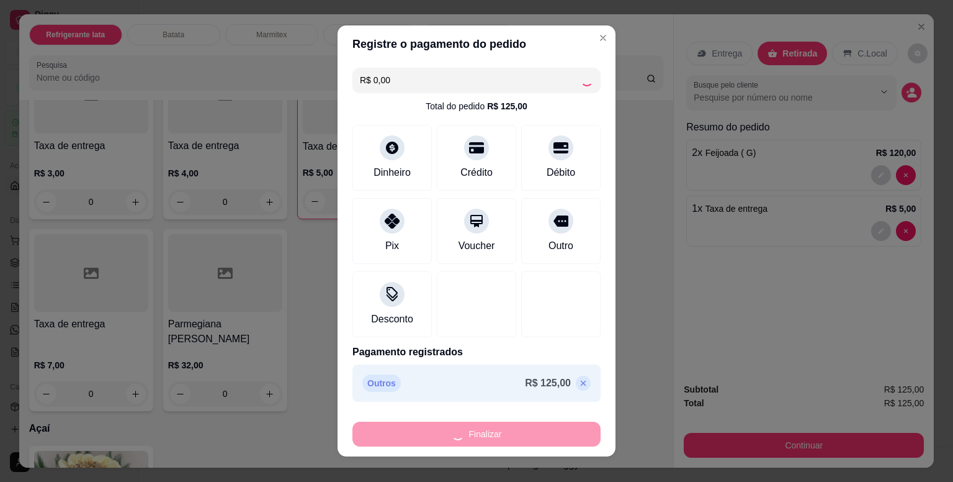
type input "0"
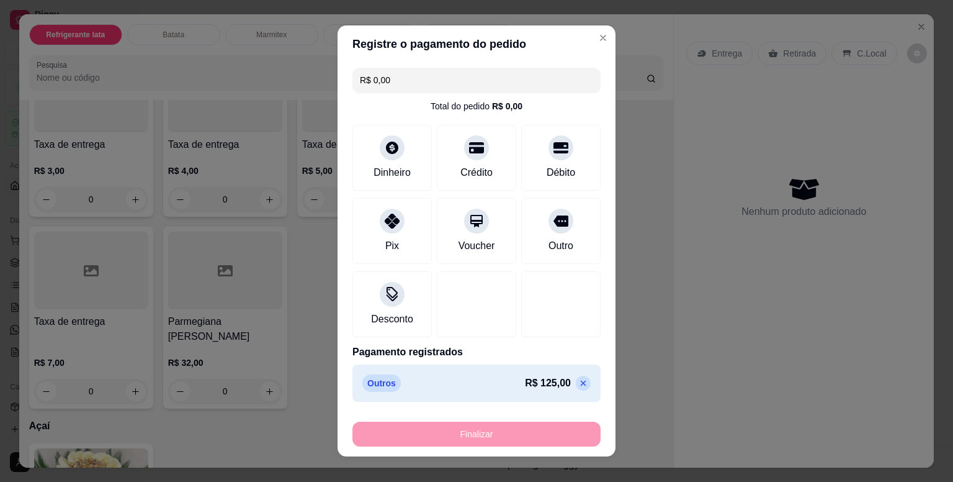
type input "-R$ 125,00"
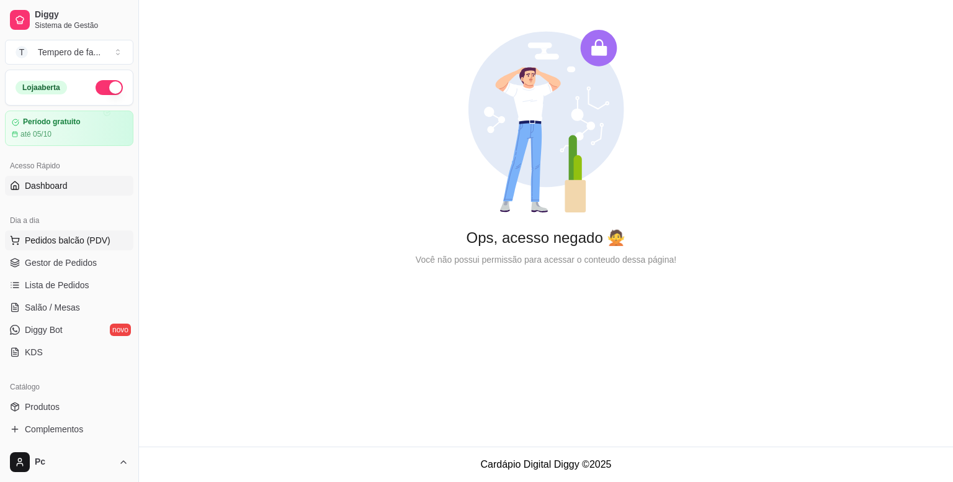
click at [39, 241] on span "Pedidos balcão (PDV)" at bounding box center [68, 240] width 86 height 12
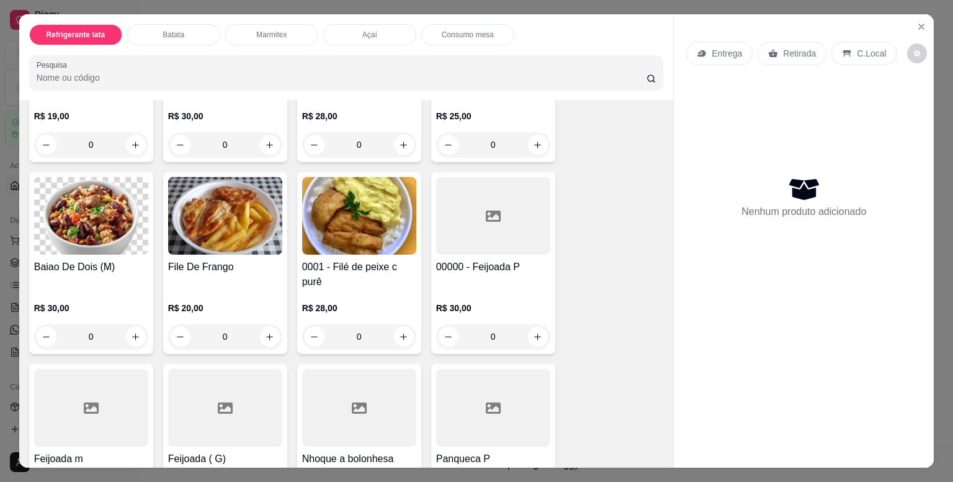
scroll to position [1241, 0]
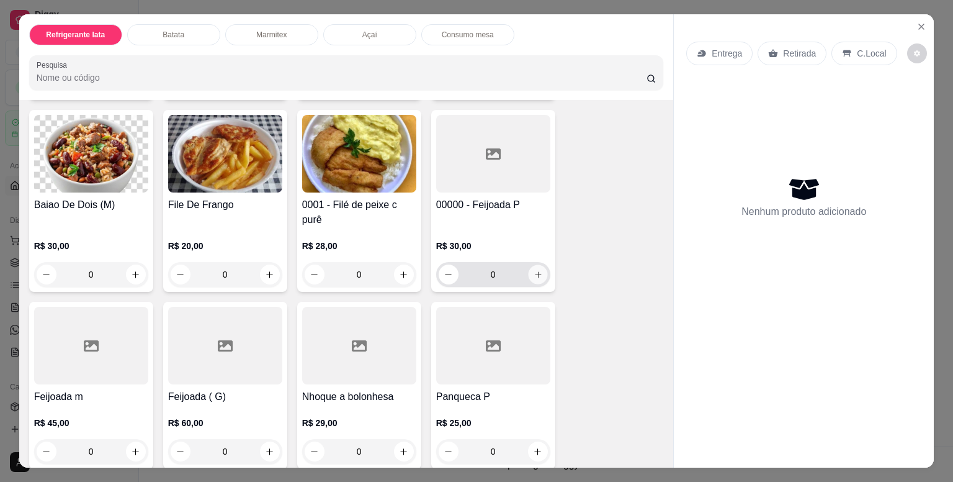
click at [534, 270] on icon "increase-product-quantity" at bounding box center [537, 274] width 9 height 9
type input "1"
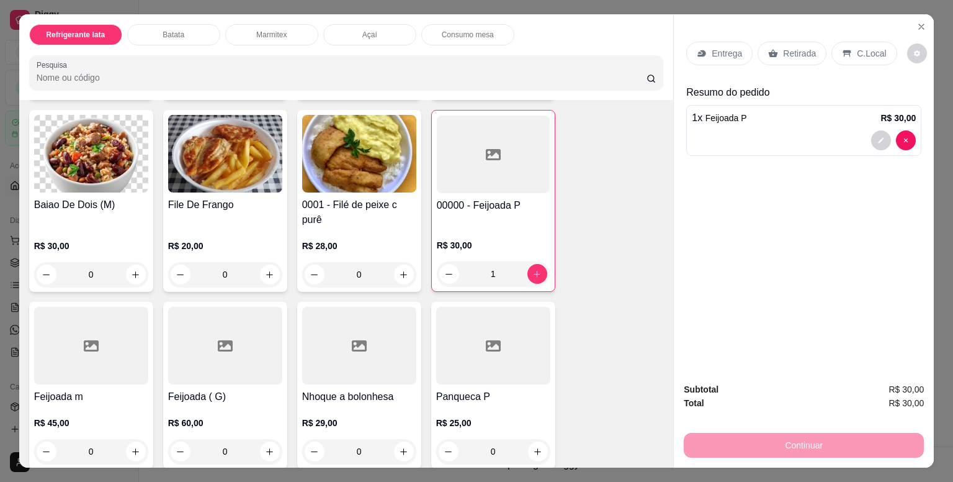
click at [725, 49] on p "Entrega" at bounding box center [727, 53] width 30 height 12
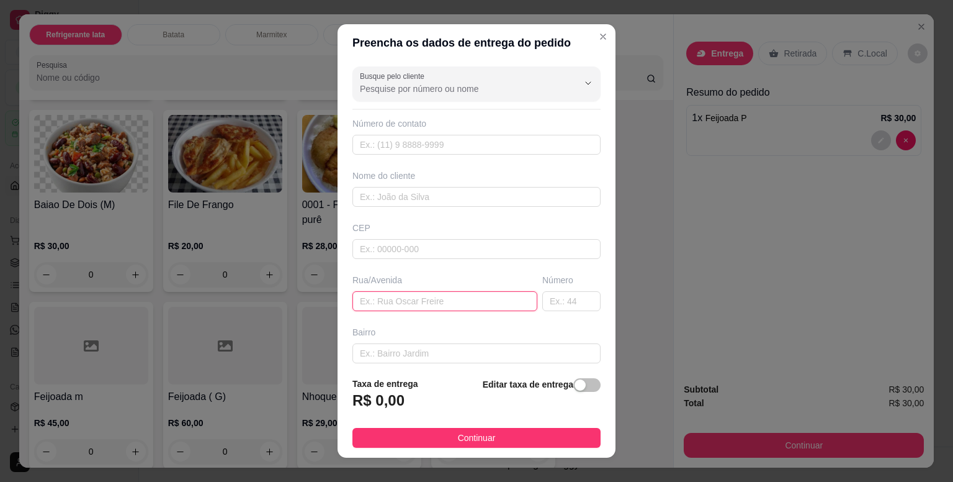
click at [384, 299] on input "text" at bounding box center [445, 301] width 185 height 20
paste input "[STREET_ADDRESS][PERSON_NAME]"
type input "rua [PERSON_NAME]"
click at [559, 294] on input "text" at bounding box center [572, 301] width 58 height 20
drag, startPoint x: 559, startPoint y: 294, endPoint x: 546, endPoint y: 304, distance: 16.8
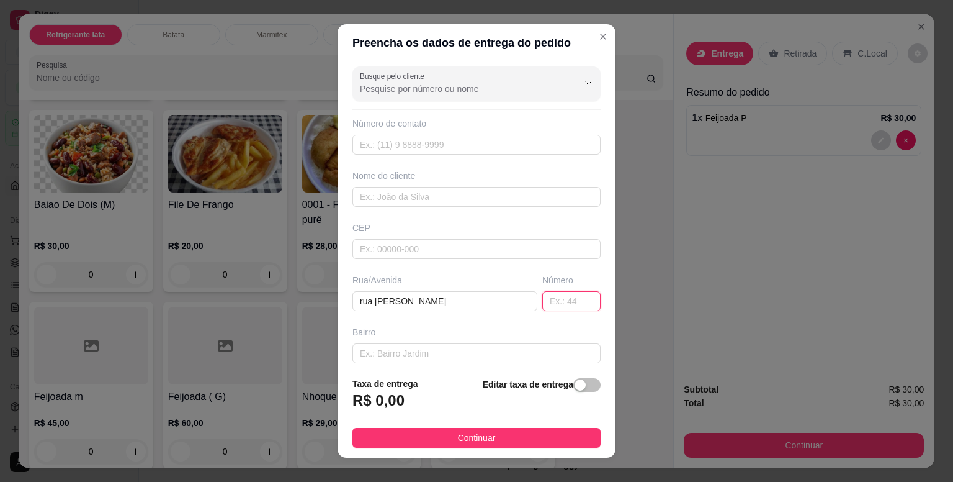
click at [546, 304] on input "text" at bounding box center [572, 301] width 58 height 20
type input "81"
click at [575, 389] on span "button" at bounding box center [587, 385] width 27 height 14
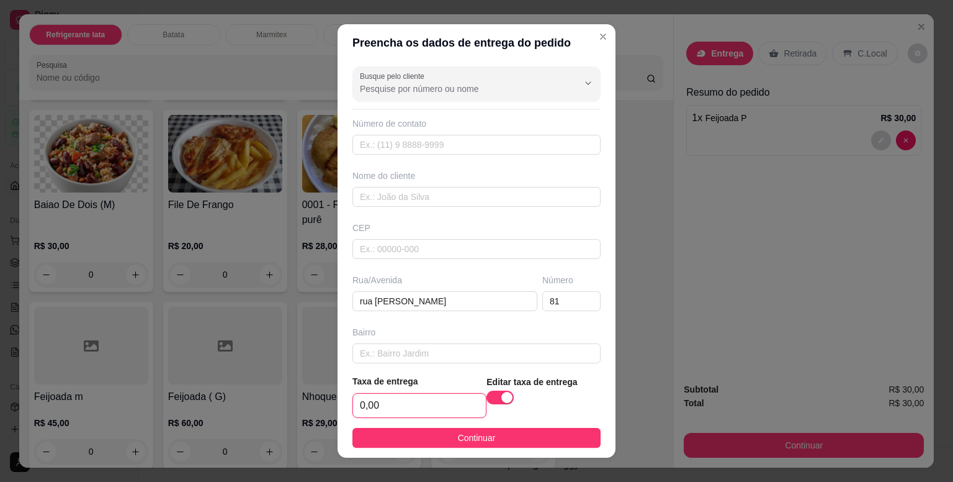
click at [423, 402] on input "0,00" at bounding box center [419, 406] width 133 height 24
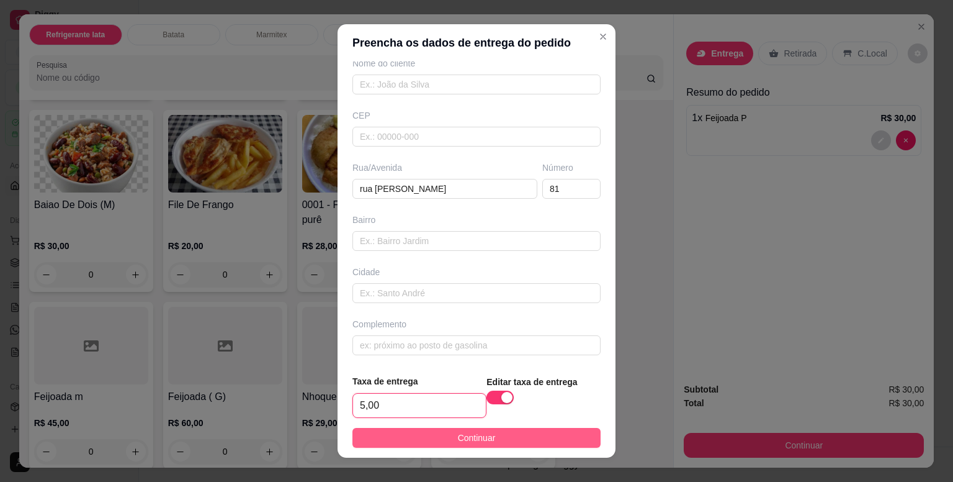
type input "5,00"
click at [459, 435] on span "Continuar" at bounding box center [477, 438] width 38 height 14
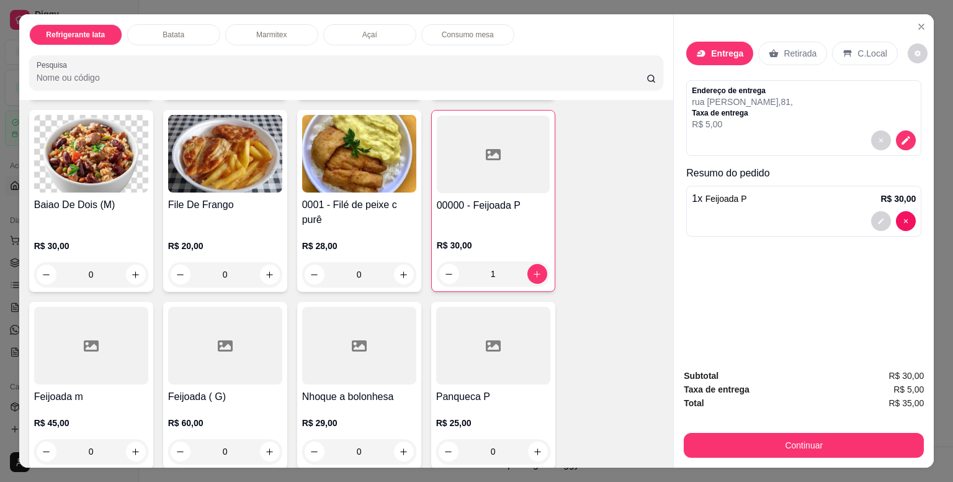
click at [719, 54] on p "Entrega" at bounding box center [727, 53] width 32 height 12
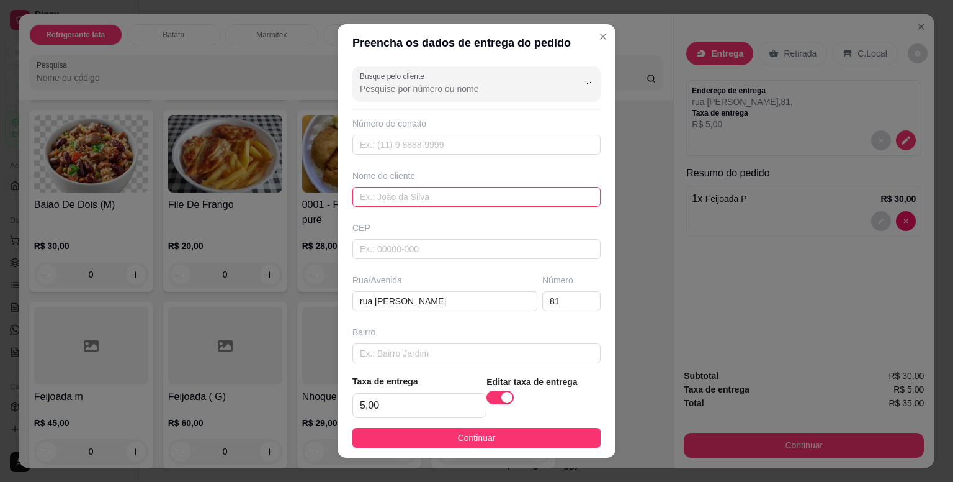
click at [385, 197] on input "text" at bounding box center [477, 197] width 248 height 20
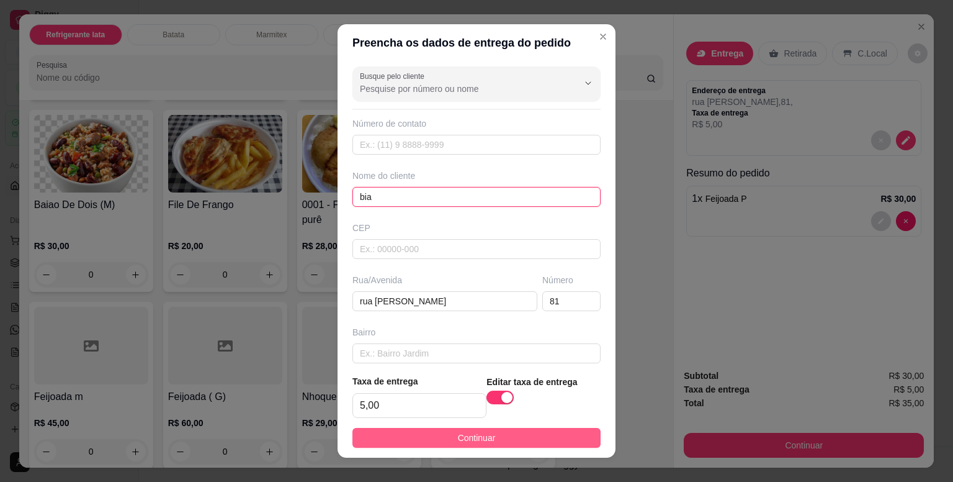
type input "bia"
click at [434, 438] on button "Continuar" at bounding box center [477, 438] width 248 height 20
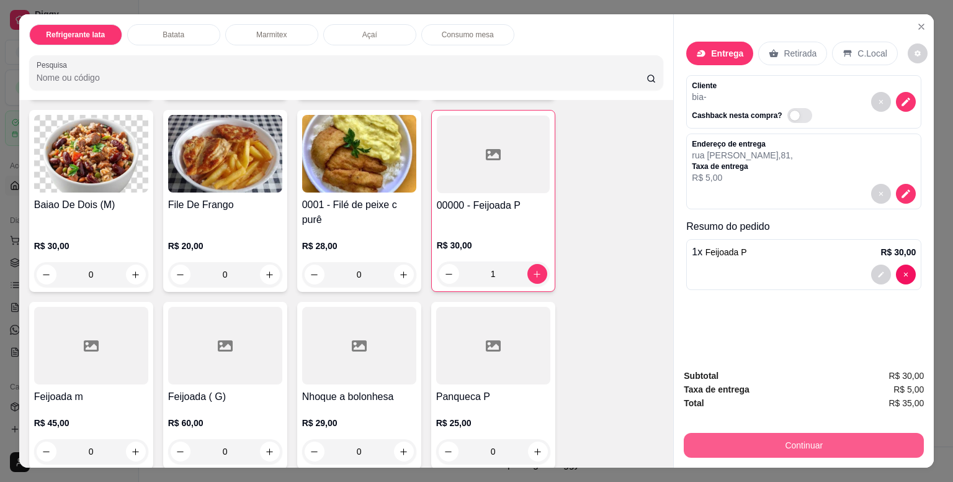
click at [797, 442] on button "Continuar" at bounding box center [804, 445] width 240 height 25
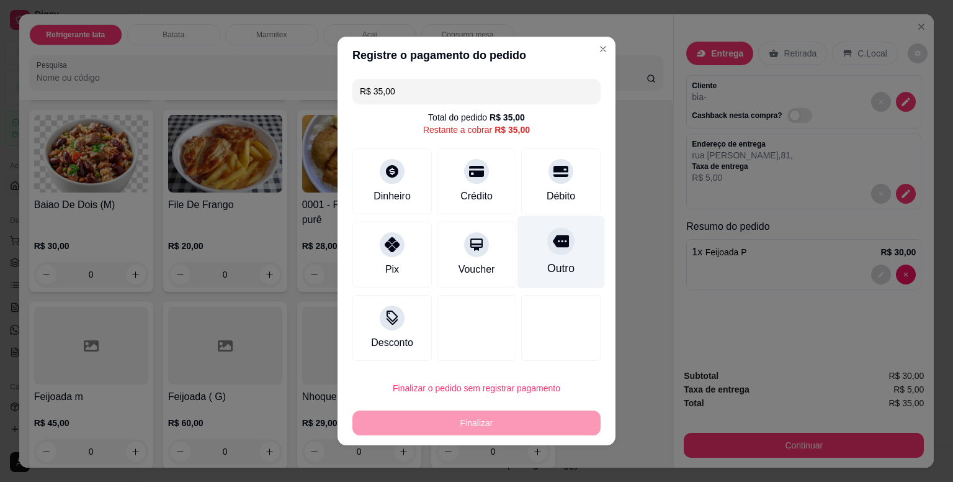
click at [553, 244] on icon at bounding box center [561, 241] width 16 height 12
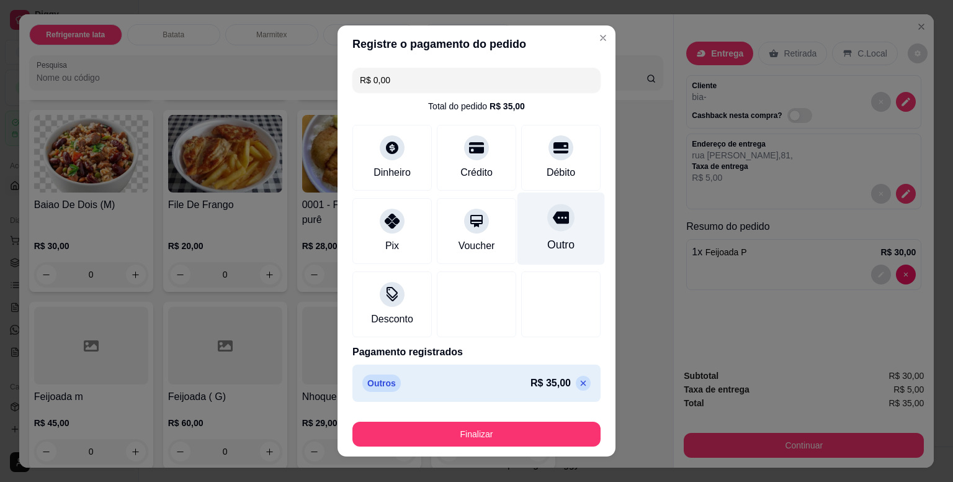
type input "R$ 0,00"
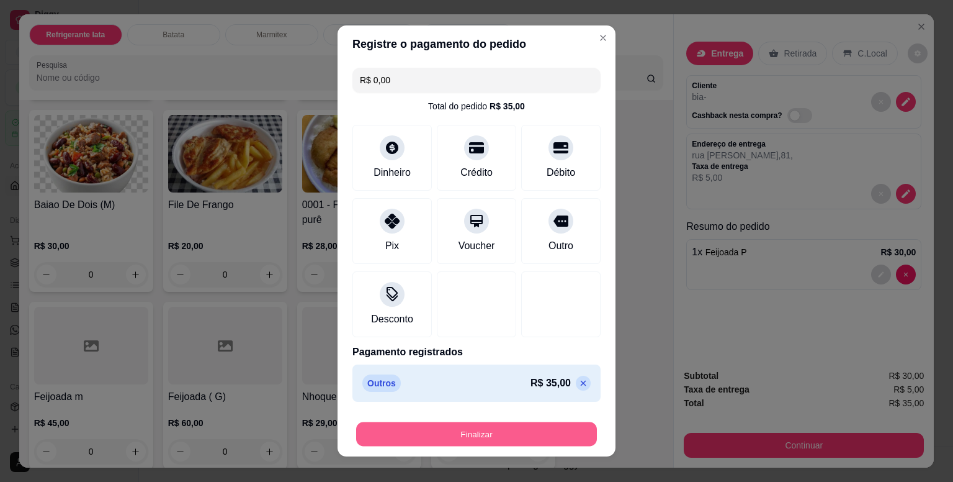
click at [531, 430] on button "Finalizar" at bounding box center [476, 434] width 241 height 24
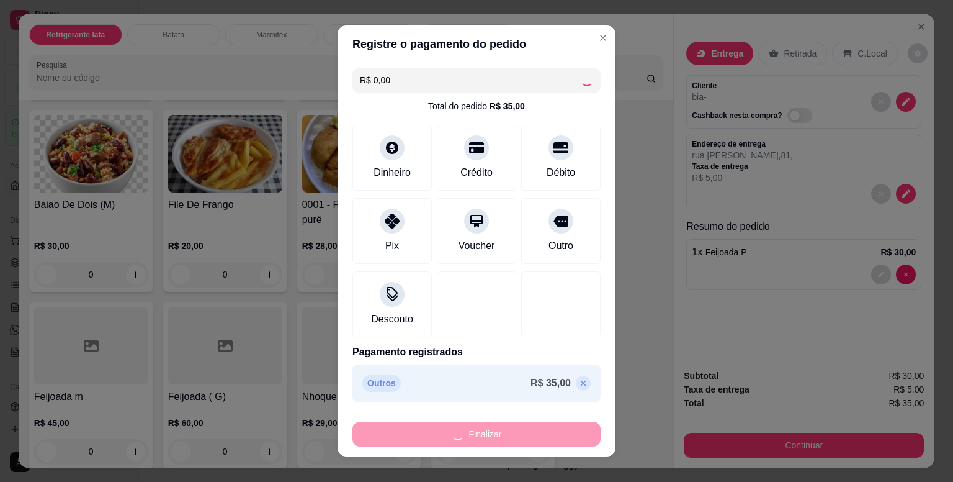
type input "0"
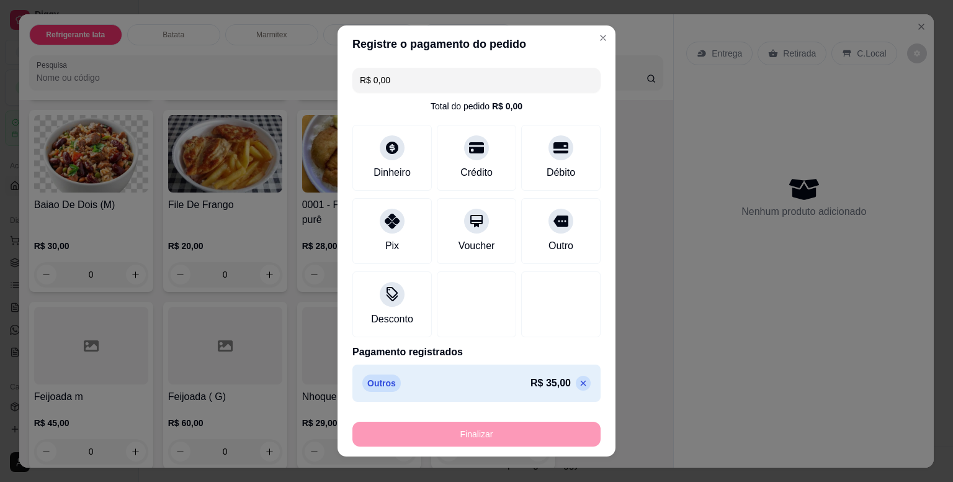
type input "-R$ 35,00"
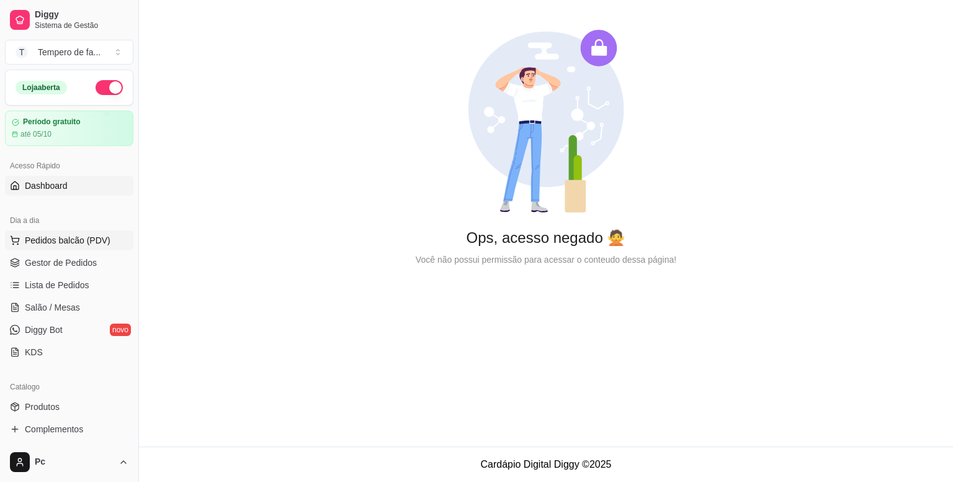
click at [78, 239] on span "Pedidos balcão (PDV)" at bounding box center [68, 240] width 86 height 12
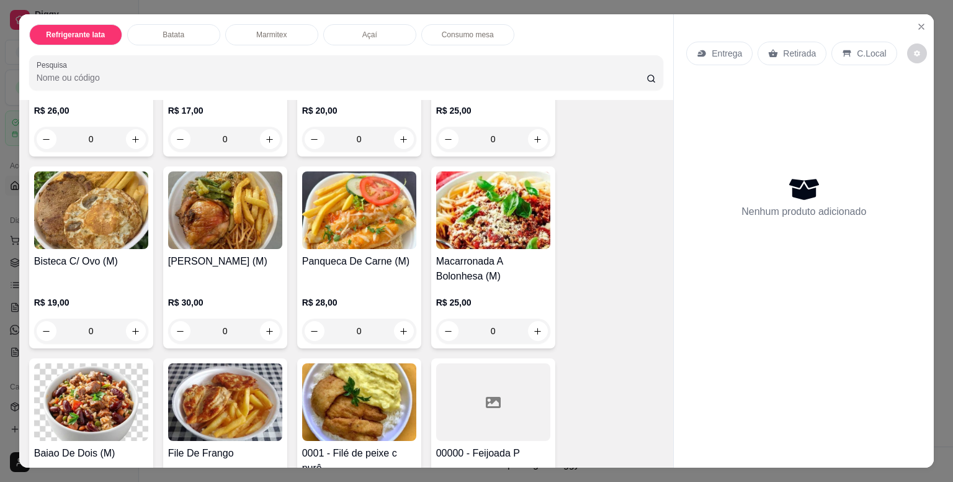
scroll to position [869, 0]
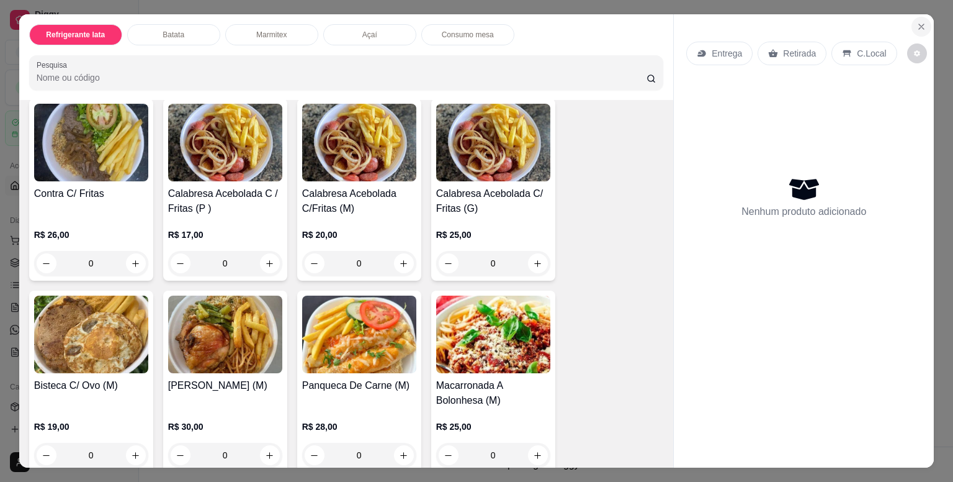
click at [918, 24] on icon "Close" at bounding box center [922, 27] width 10 height 10
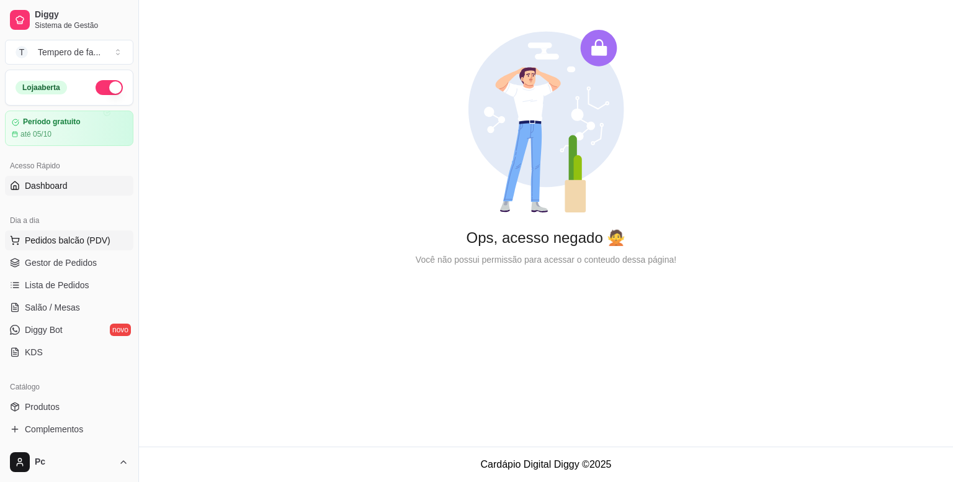
click at [42, 243] on span "Pedidos balcão (PDV)" at bounding box center [68, 240] width 86 height 12
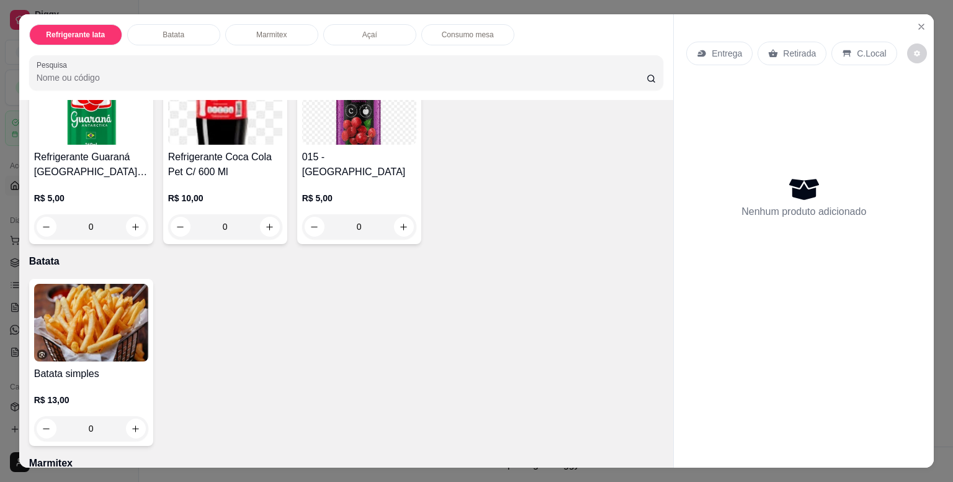
scroll to position [497, 0]
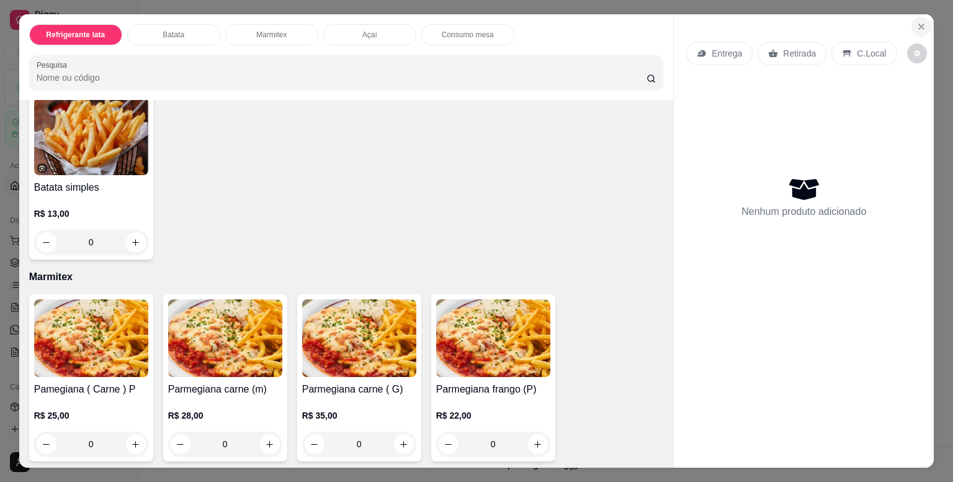
click at [919, 24] on icon "Close" at bounding box center [921, 26] width 5 height 5
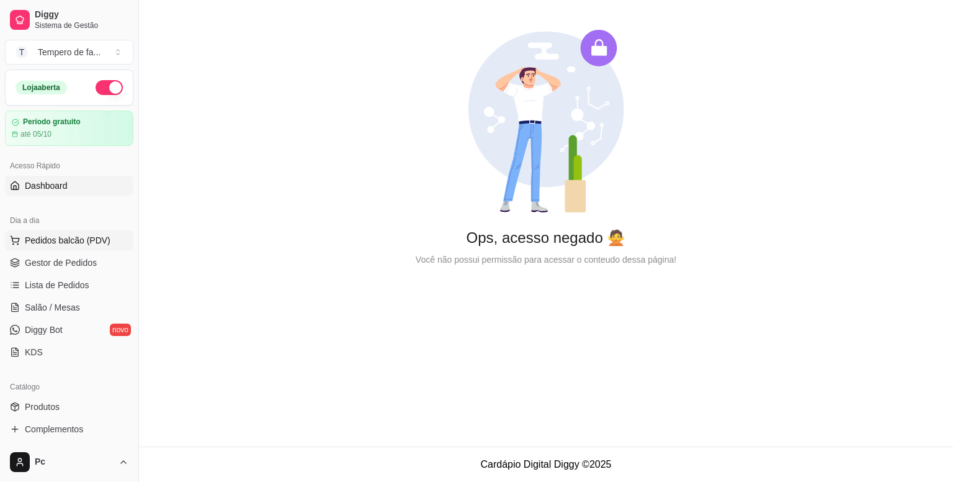
click at [53, 244] on span "Pedidos balcão (PDV)" at bounding box center [68, 240] width 86 height 12
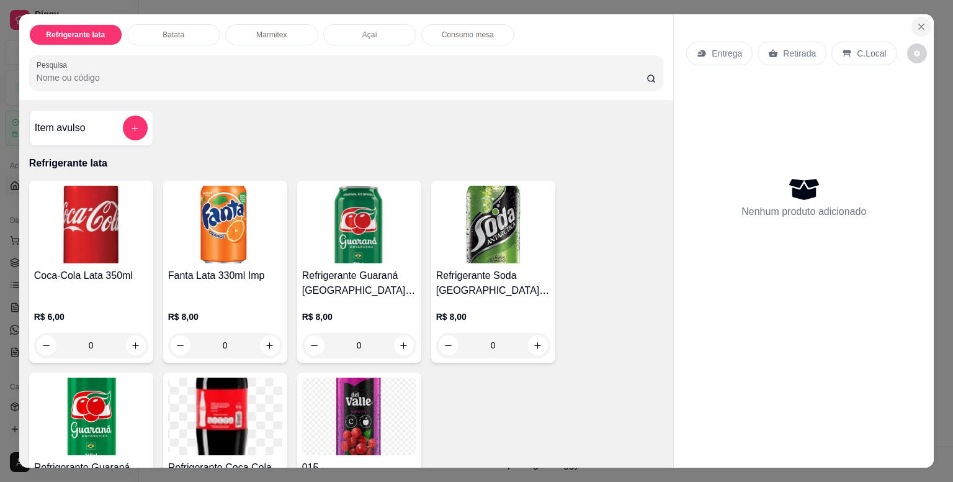
click at [919, 24] on icon "Close" at bounding box center [921, 26] width 5 height 5
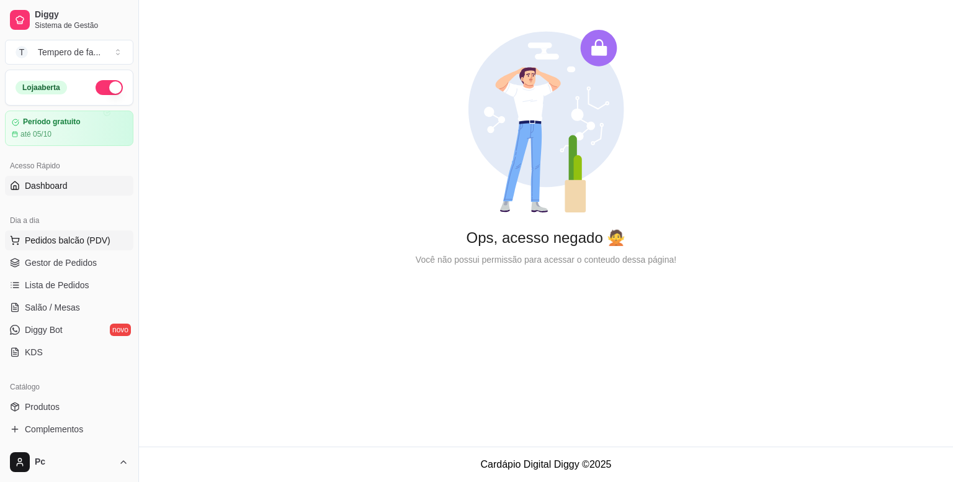
click at [50, 241] on span "Pedidos balcão (PDV)" at bounding box center [68, 240] width 86 height 12
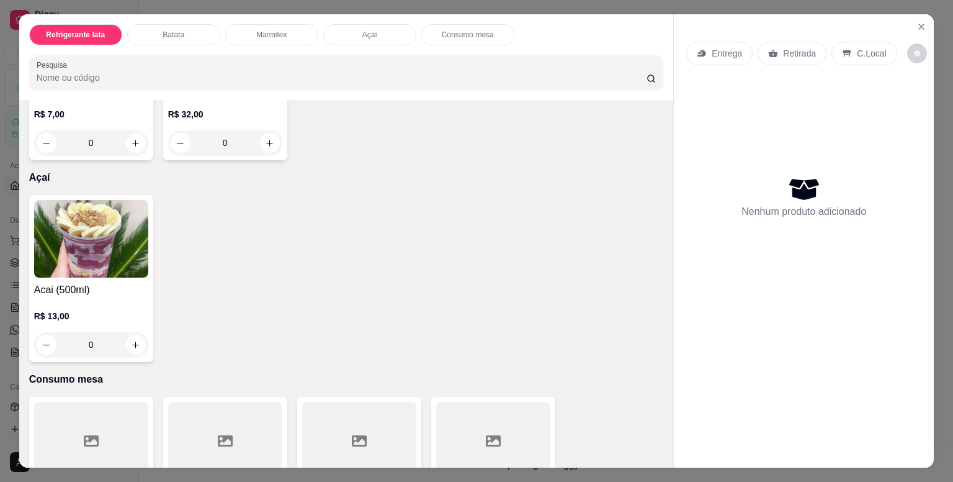
scroll to position [2359, 0]
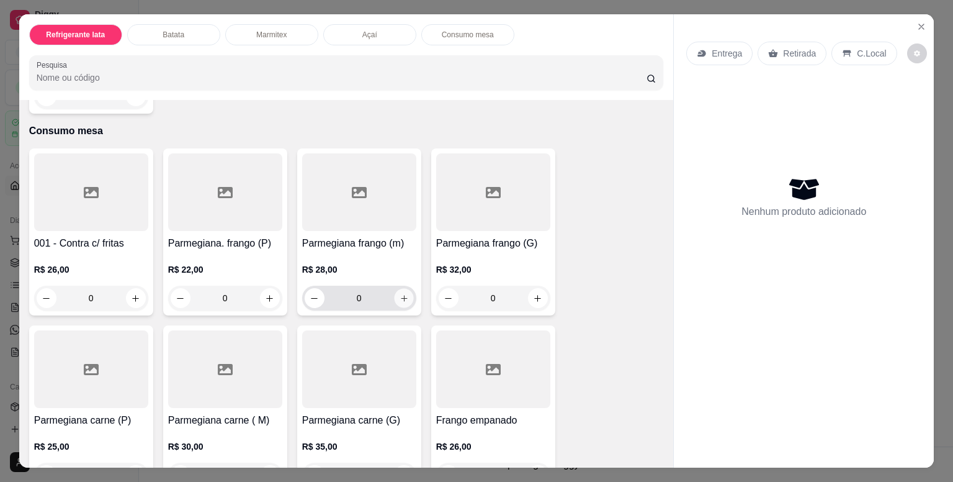
click at [399, 294] on icon "increase-product-quantity" at bounding box center [403, 298] width 9 height 9
type input "1"
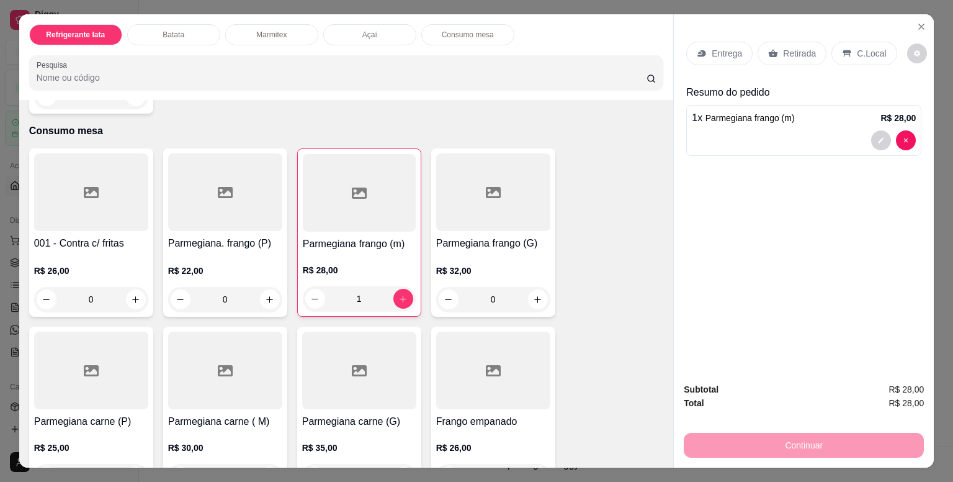
click at [712, 49] on p "Entrega" at bounding box center [727, 53] width 30 height 12
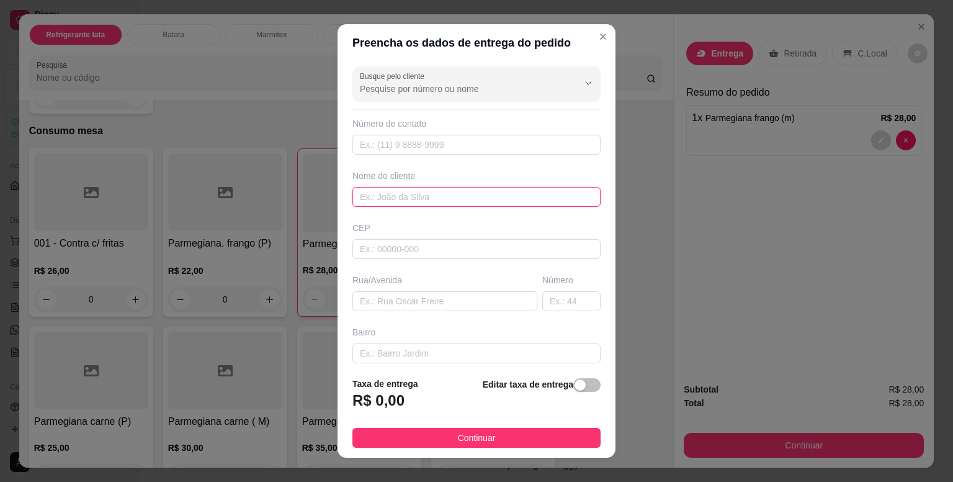
click at [411, 198] on input "text" at bounding box center [477, 197] width 248 height 20
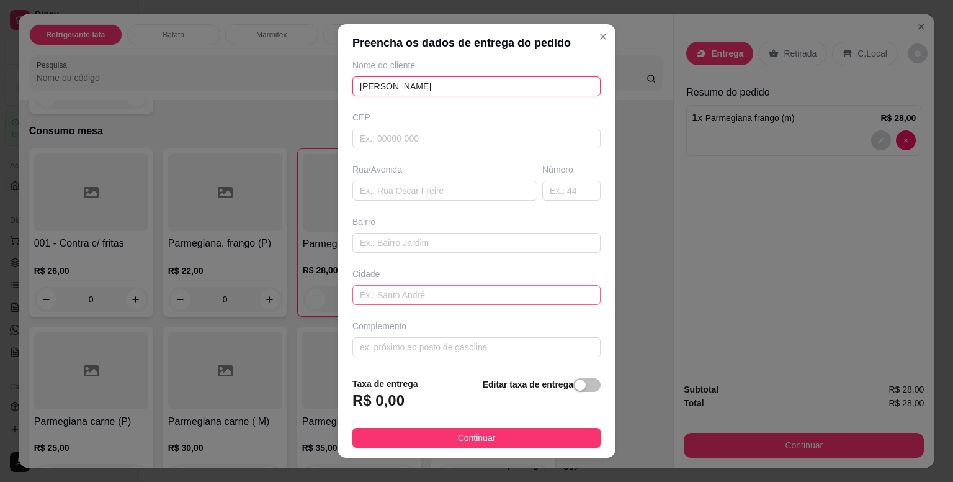
scroll to position [16, 0]
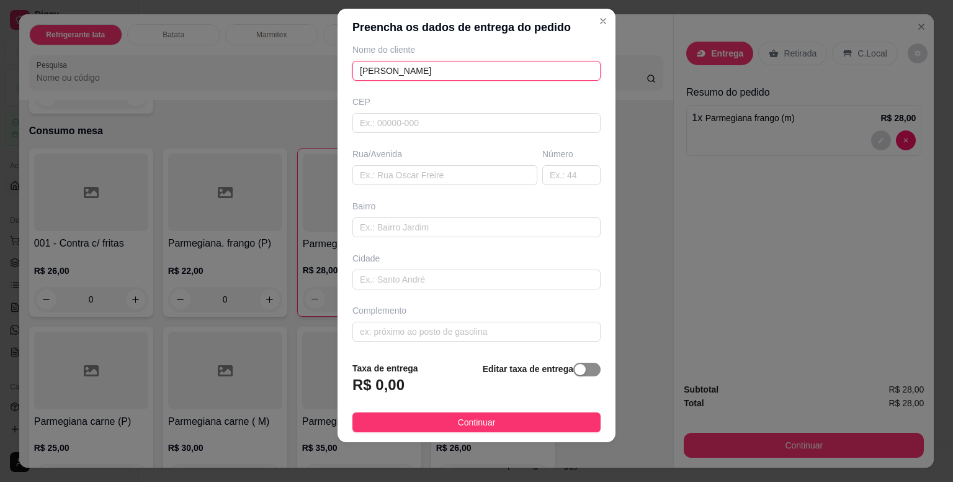
type input "[PERSON_NAME]"
click at [577, 370] on span "button" at bounding box center [587, 370] width 27 height 14
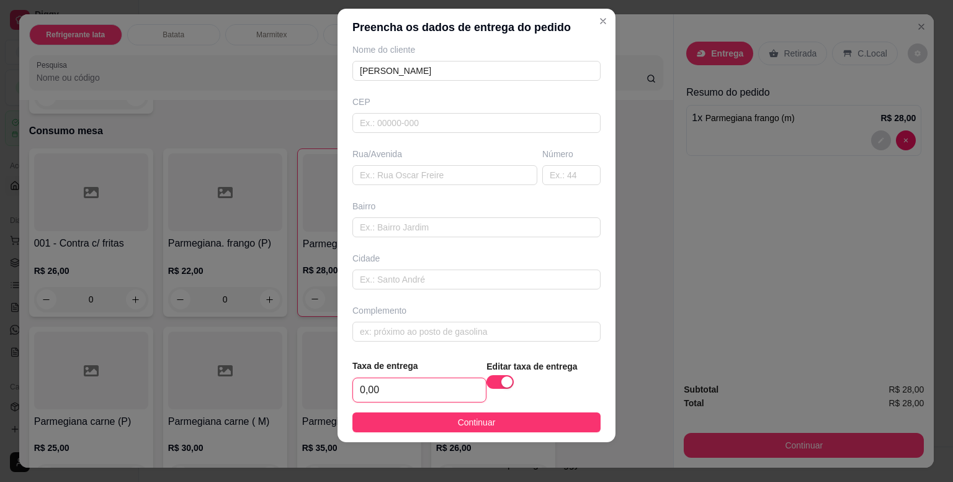
click at [430, 394] on input "0,00" at bounding box center [419, 390] width 133 height 24
type input "5,00"
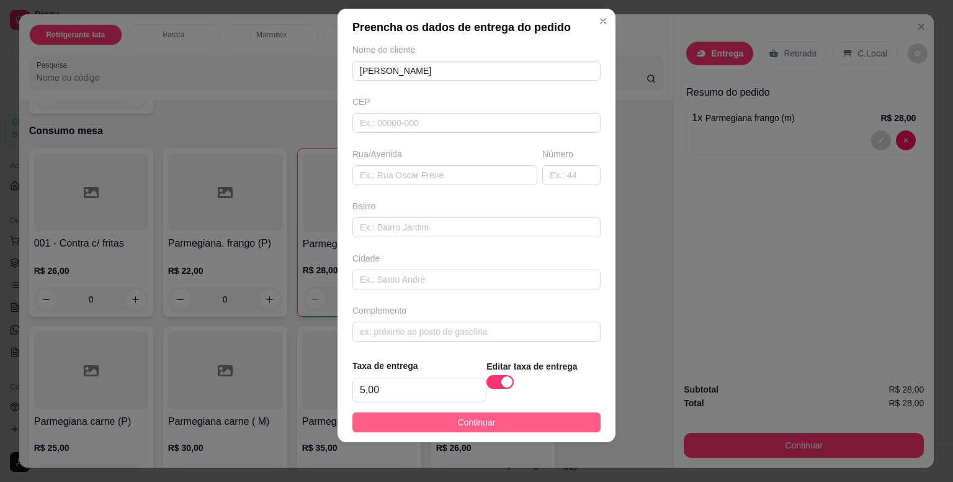
click at [458, 420] on span "Continuar" at bounding box center [477, 422] width 38 height 14
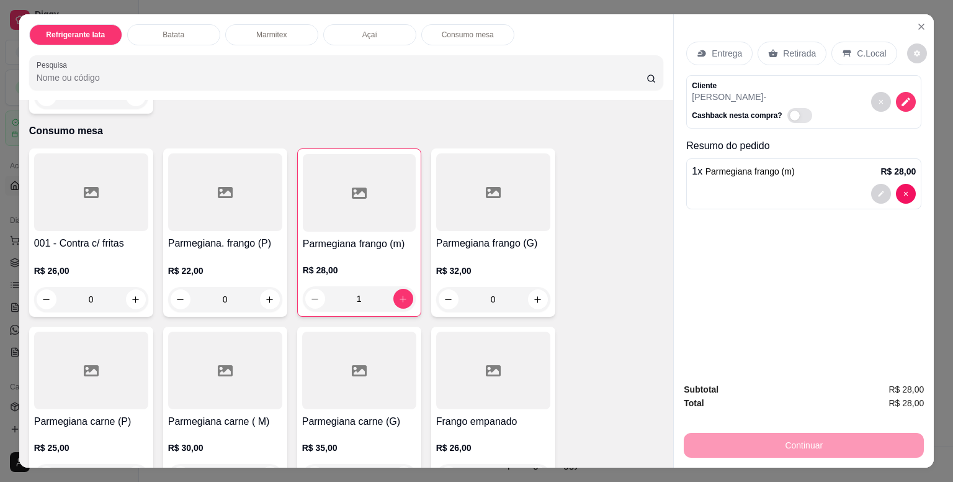
click at [739, 300] on div "Entrega Retirada C.Local Cliente gui adega - Cashback nesta compra? Resumo do p…" at bounding box center [804, 193] width 260 height 358
click at [715, 55] on p "Entrega" at bounding box center [727, 53] width 30 height 12
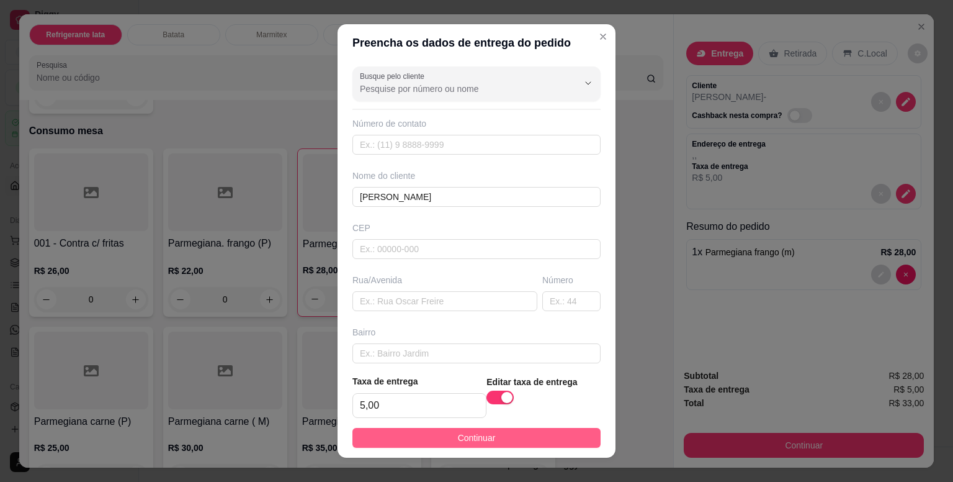
click at [515, 435] on button "Continuar" at bounding box center [477, 438] width 248 height 20
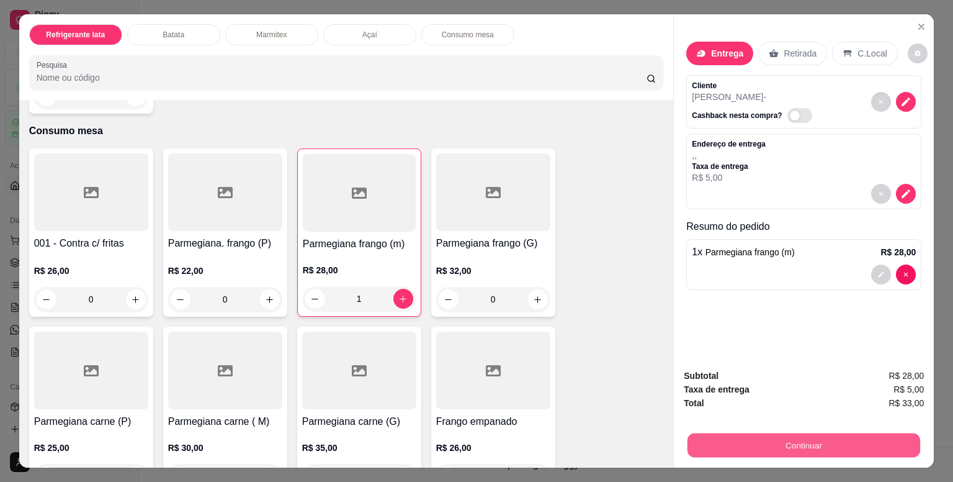
click at [834, 438] on button "Continuar" at bounding box center [804, 445] width 233 height 24
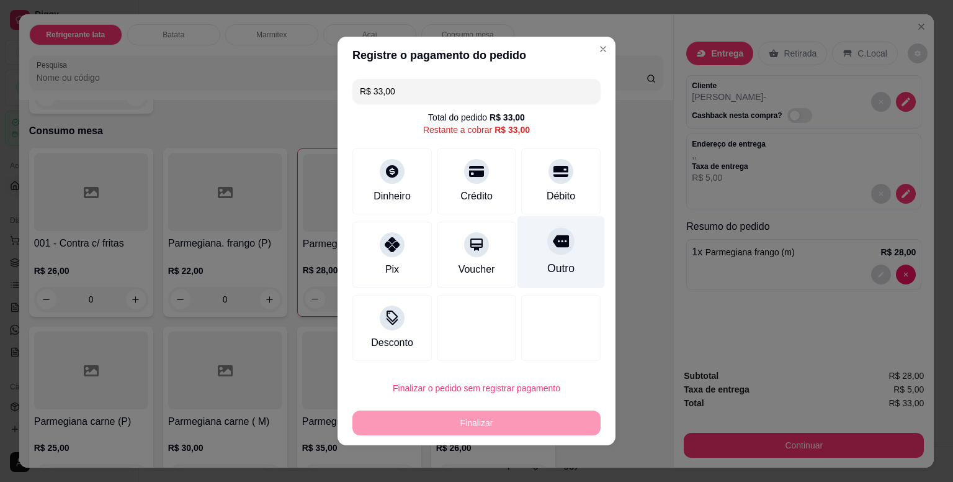
click at [553, 245] on icon at bounding box center [561, 241] width 16 height 12
type input "R$ 0,00"
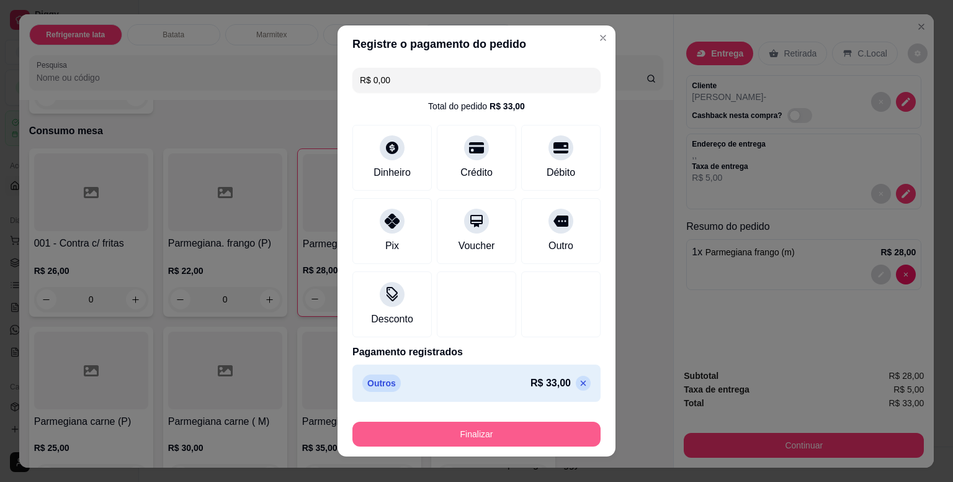
click at [540, 431] on button "Finalizar" at bounding box center [477, 433] width 248 height 25
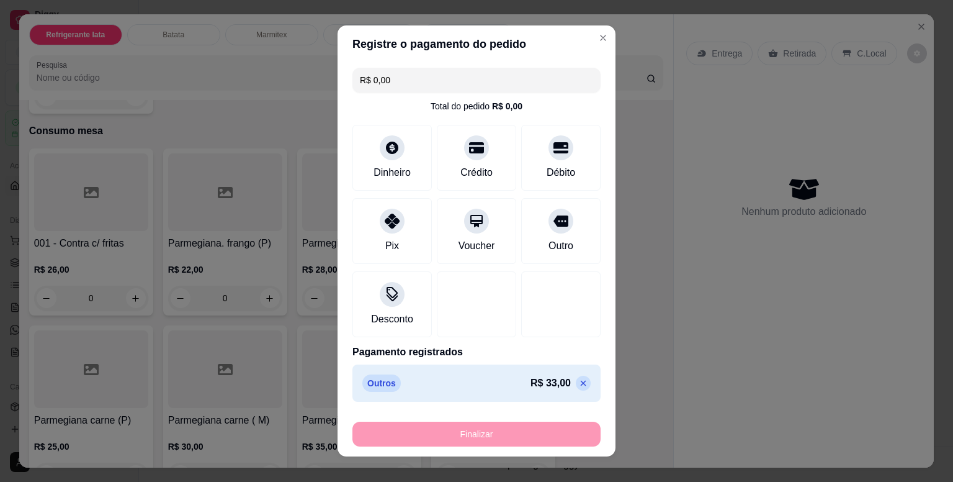
type input "0"
type input "-R$ 33,00"
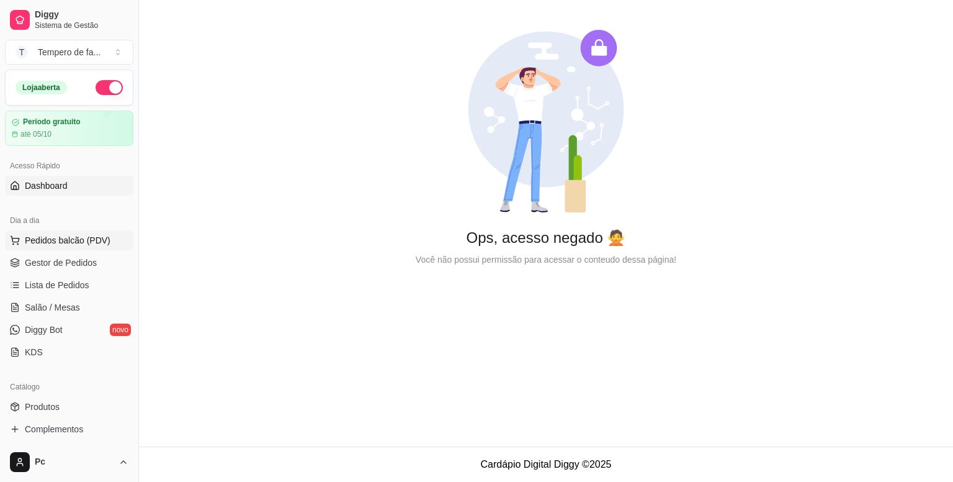
click at [59, 235] on span "Pedidos balcão (PDV)" at bounding box center [68, 240] width 86 height 12
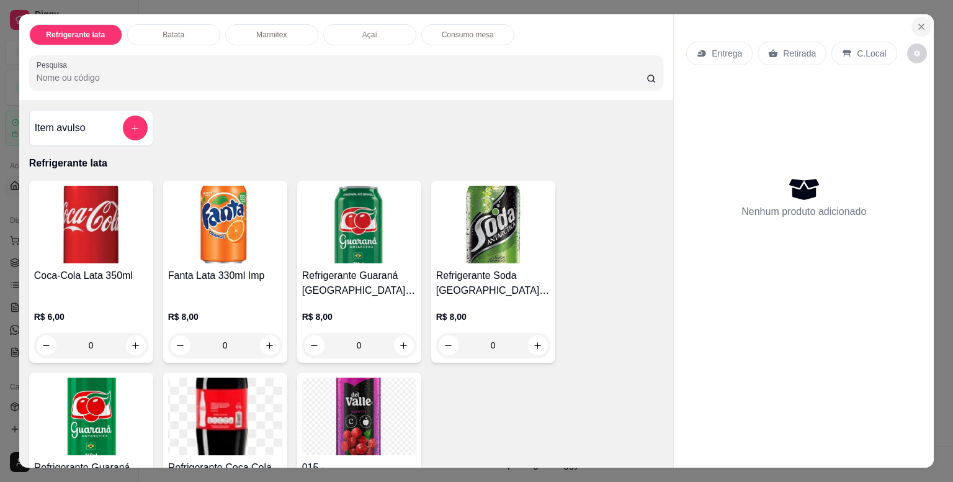
click at [921, 22] on icon "Close" at bounding box center [922, 27] width 10 height 10
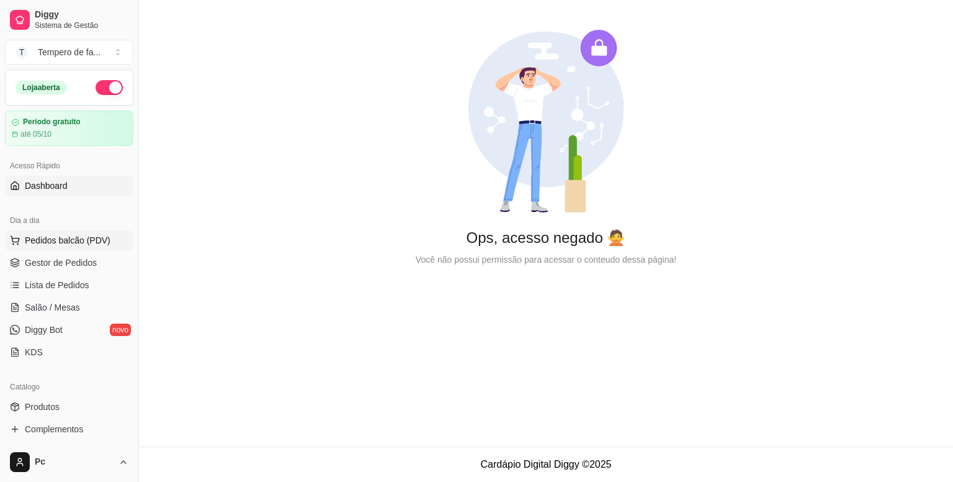
click at [48, 243] on span "Pedidos balcão (PDV)" at bounding box center [68, 240] width 86 height 12
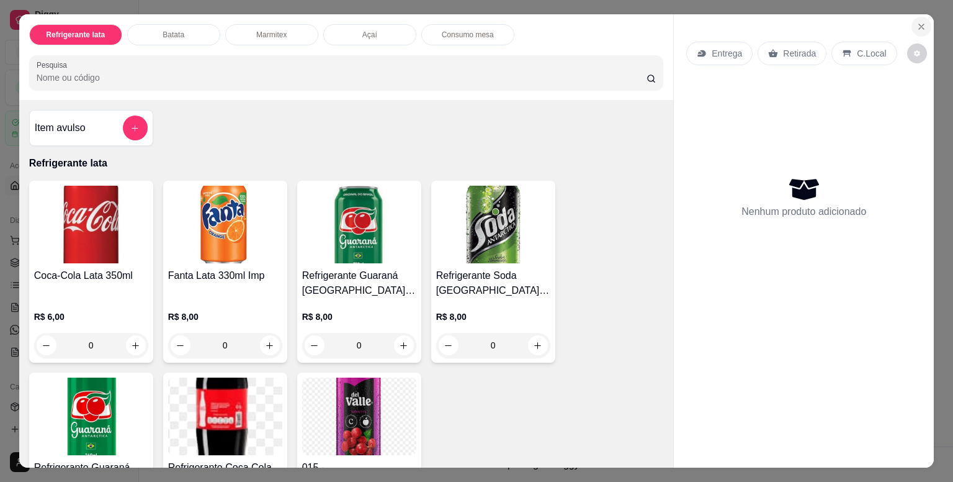
click at [917, 22] on icon "Close" at bounding box center [922, 27] width 10 height 10
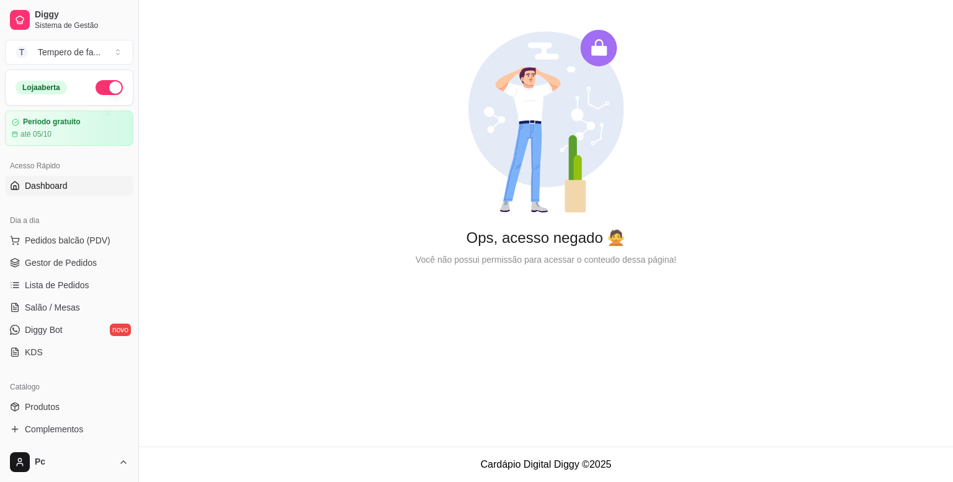
click at [96, 92] on button "button" at bounding box center [109, 87] width 27 height 15
